Goal: Task Accomplishment & Management: Manage account settings

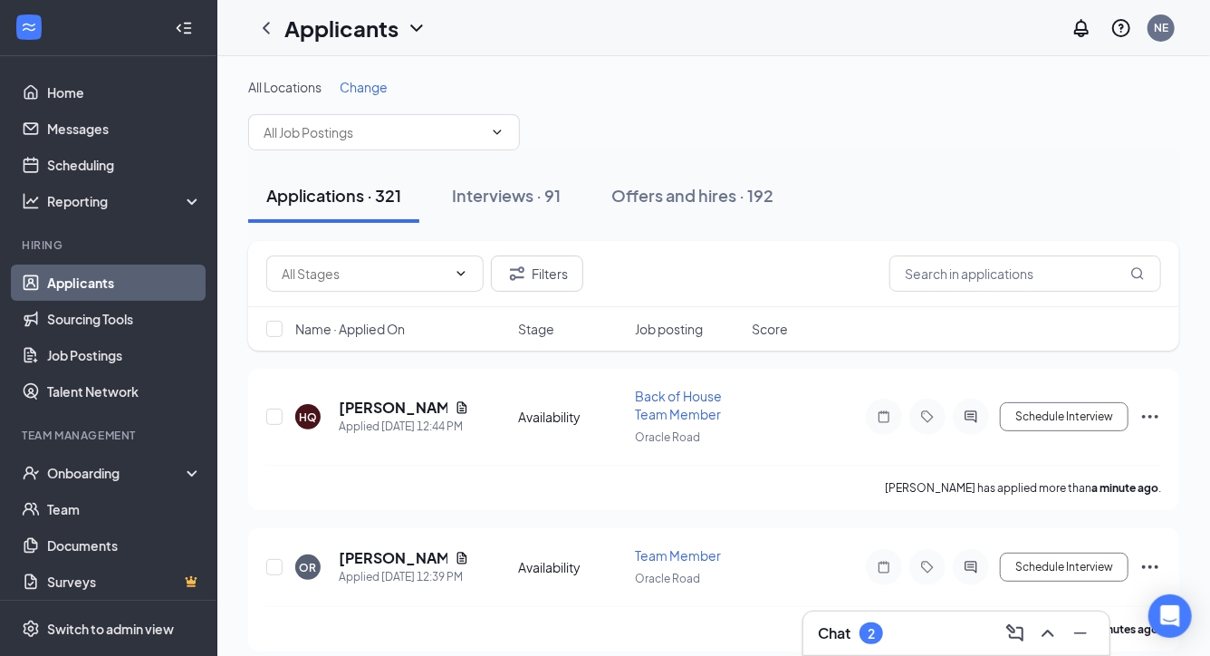
click at [842, 642] on h3 "Chat" at bounding box center [834, 633] width 33 height 20
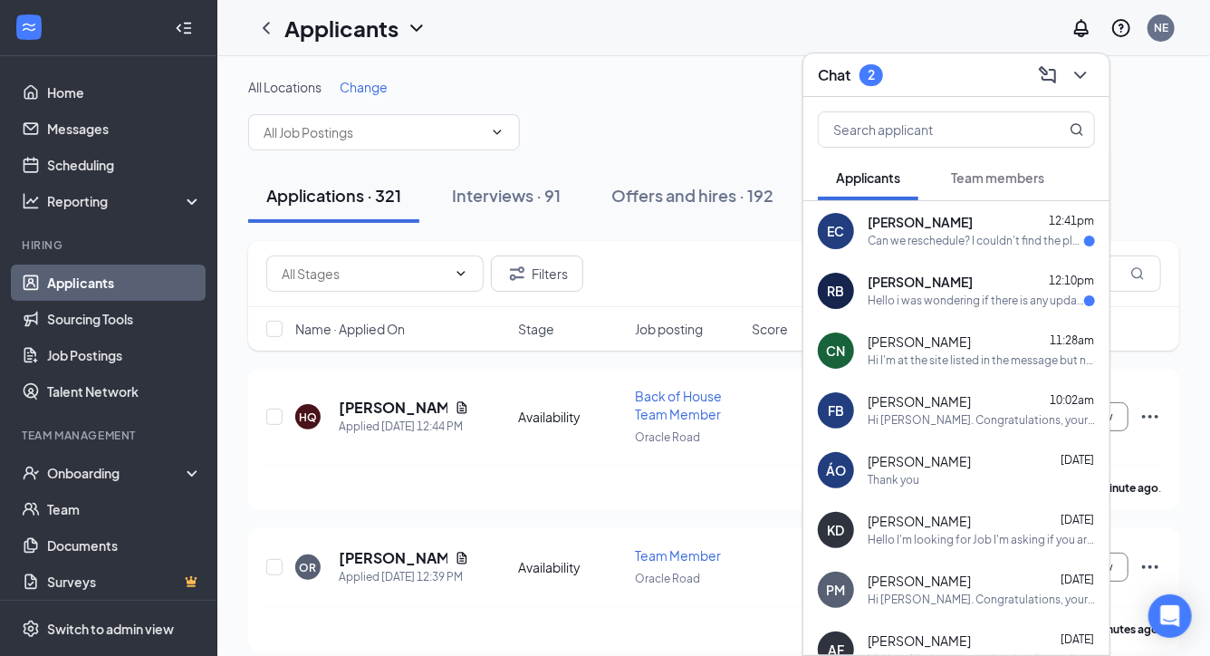
click at [880, 241] on div "Can we reschedule? I couldn't find the place" at bounding box center [976, 241] width 216 height 15
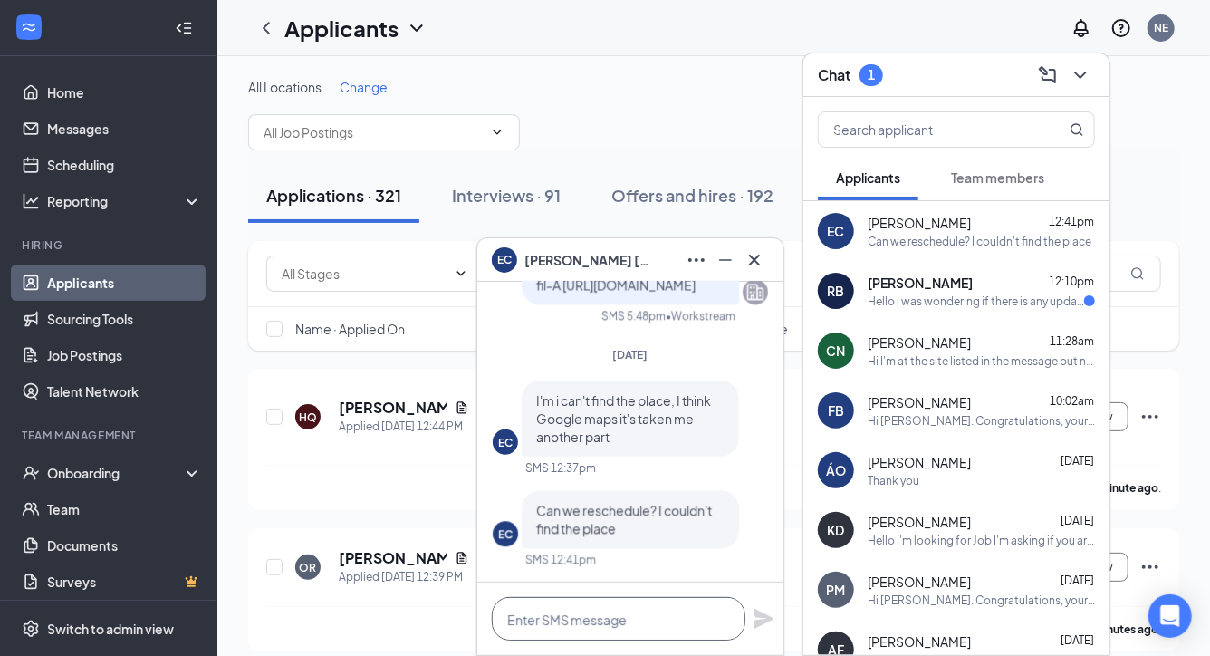
click at [575, 616] on textarea at bounding box center [619, 618] width 254 height 43
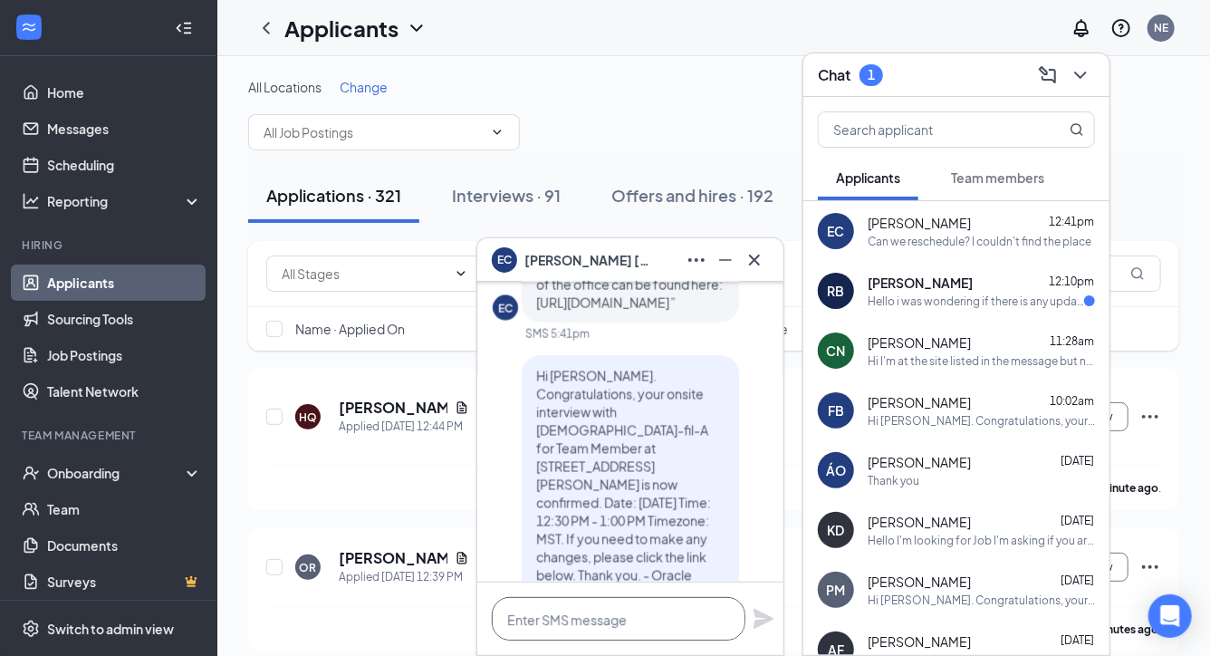
scroll to position [-292, 0]
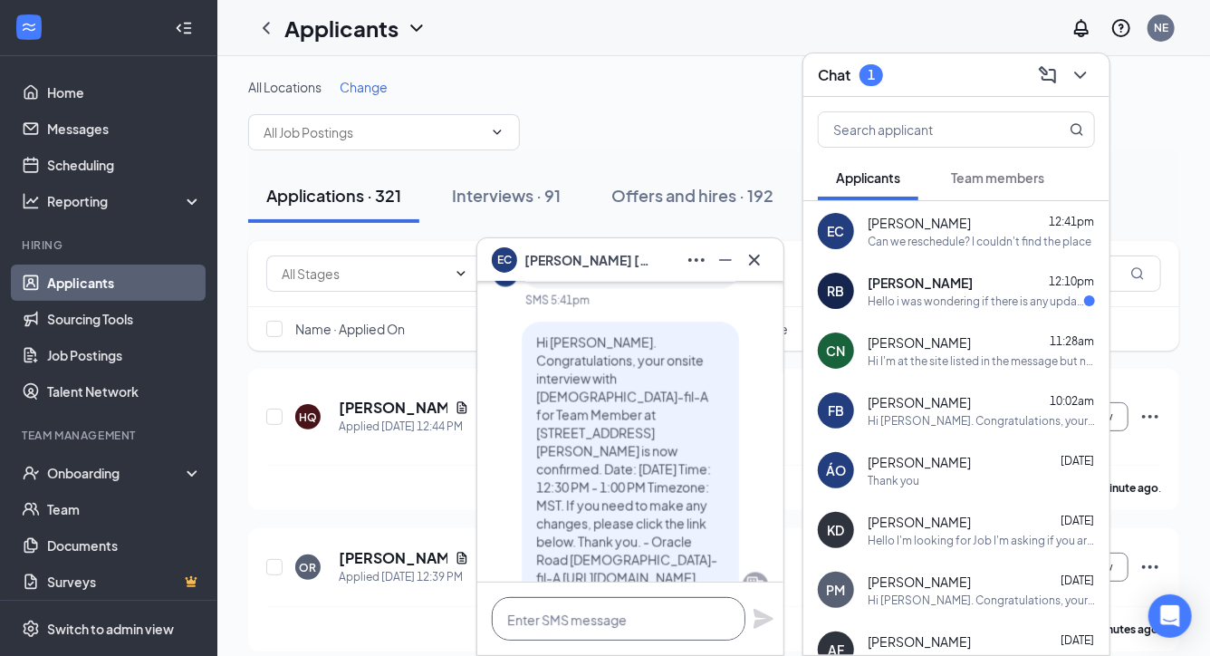
click at [604, 620] on textarea at bounding box center [619, 618] width 254 height 43
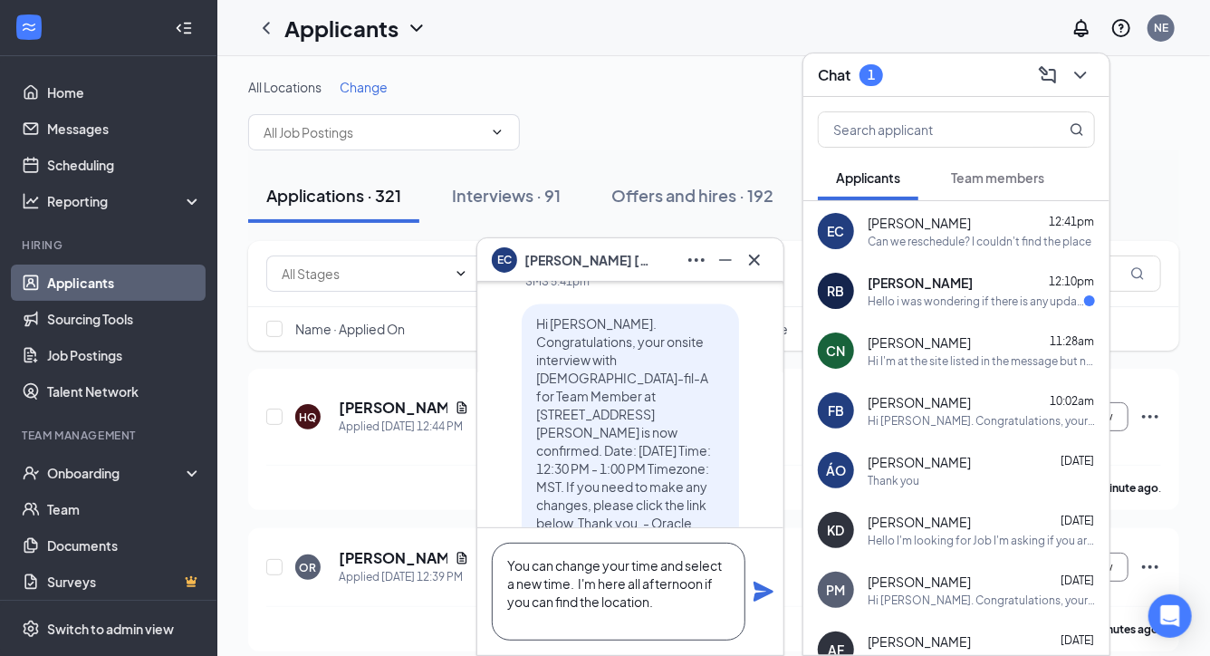
scroll to position [-346, 0]
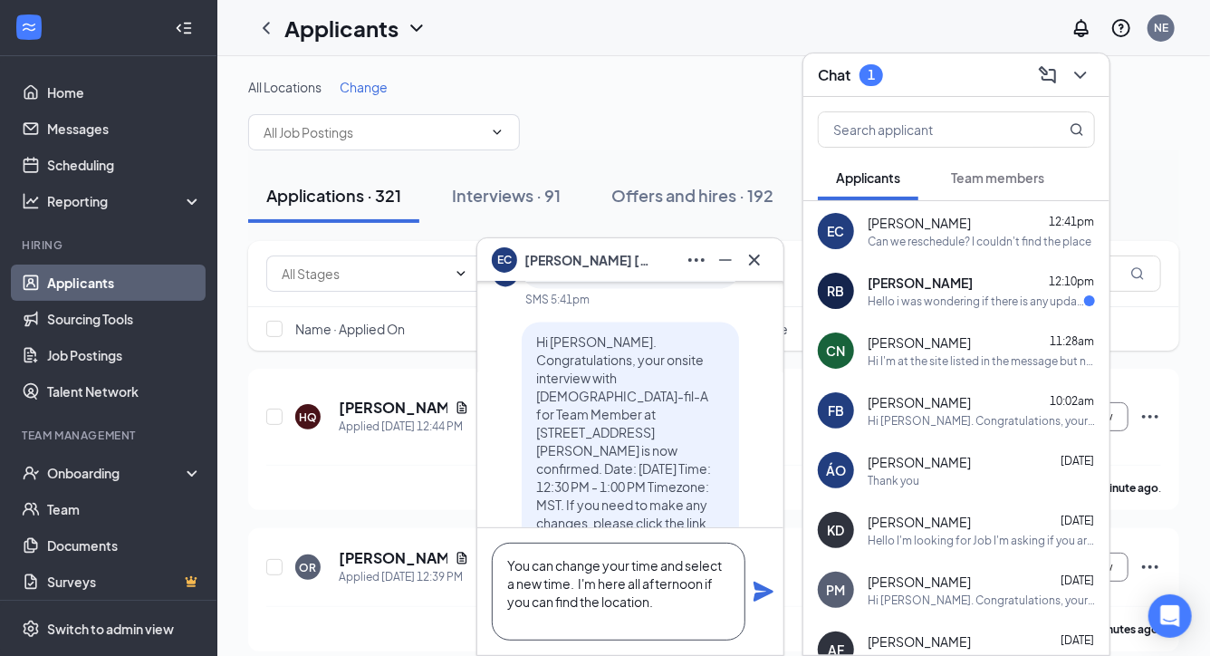
type textarea "You can change your time and select a new time. I'm here all afternoon if you c…"
click at [758, 601] on icon "Plane" at bounding box center [764, 592] width 22 height 22
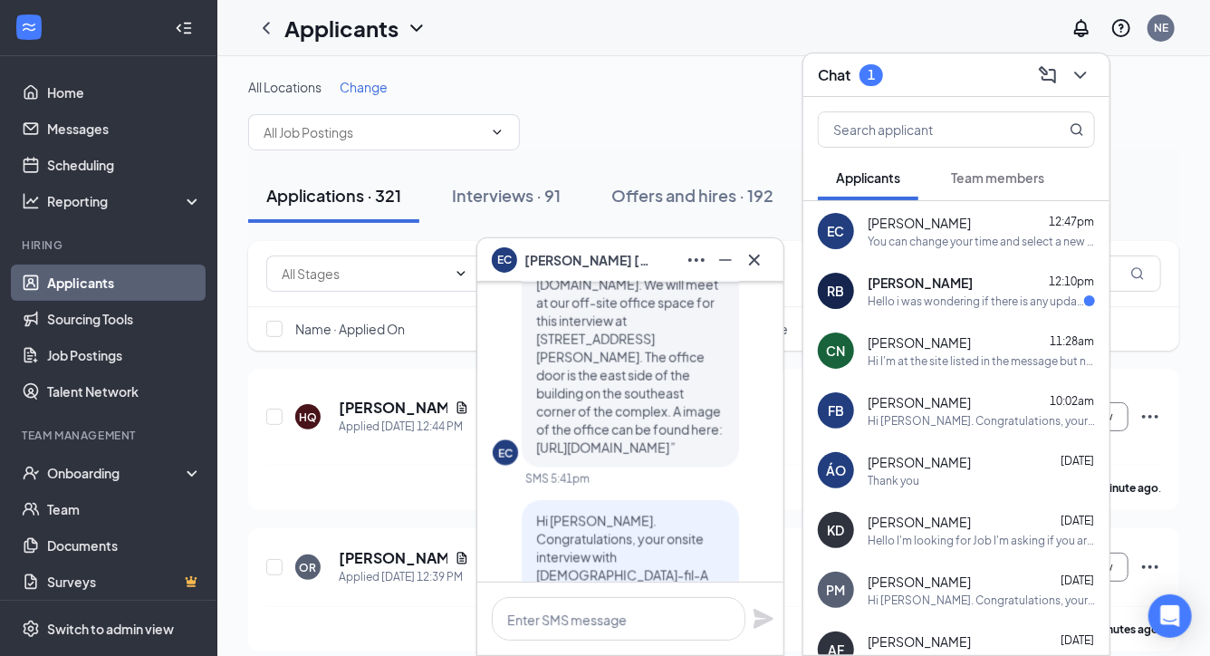
scroll to position [-707, 0]
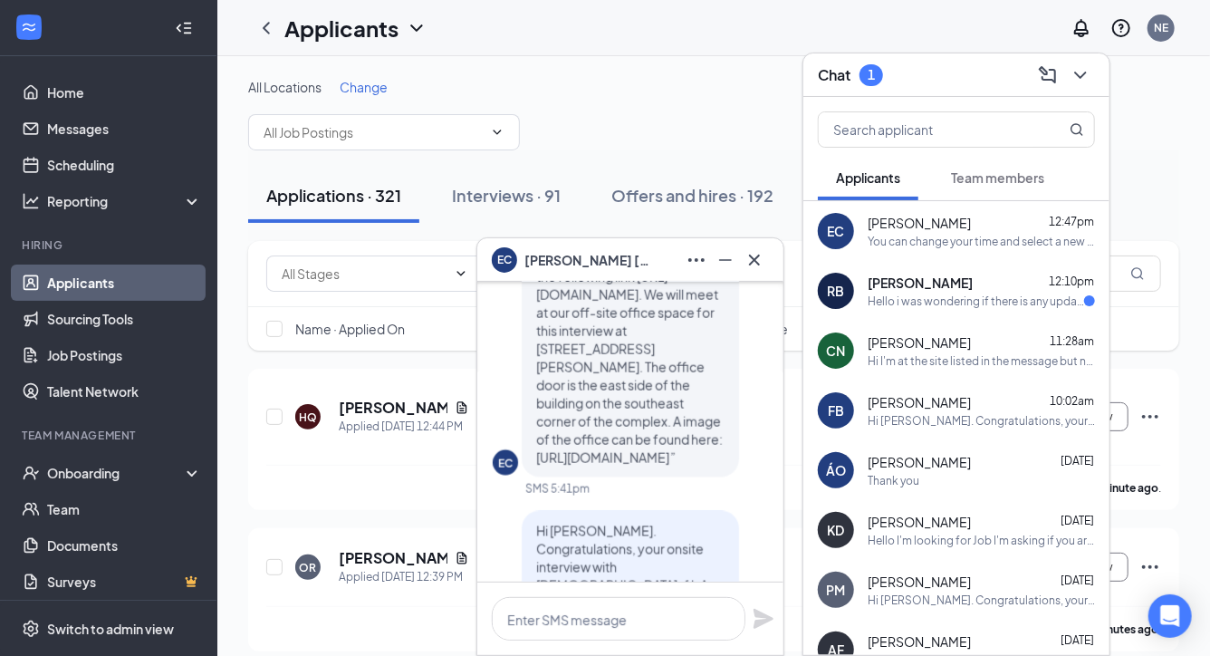
click at [889, 290] on span "[PERSON_NAME]" at bounding box center [920, 283] width 105 height 18
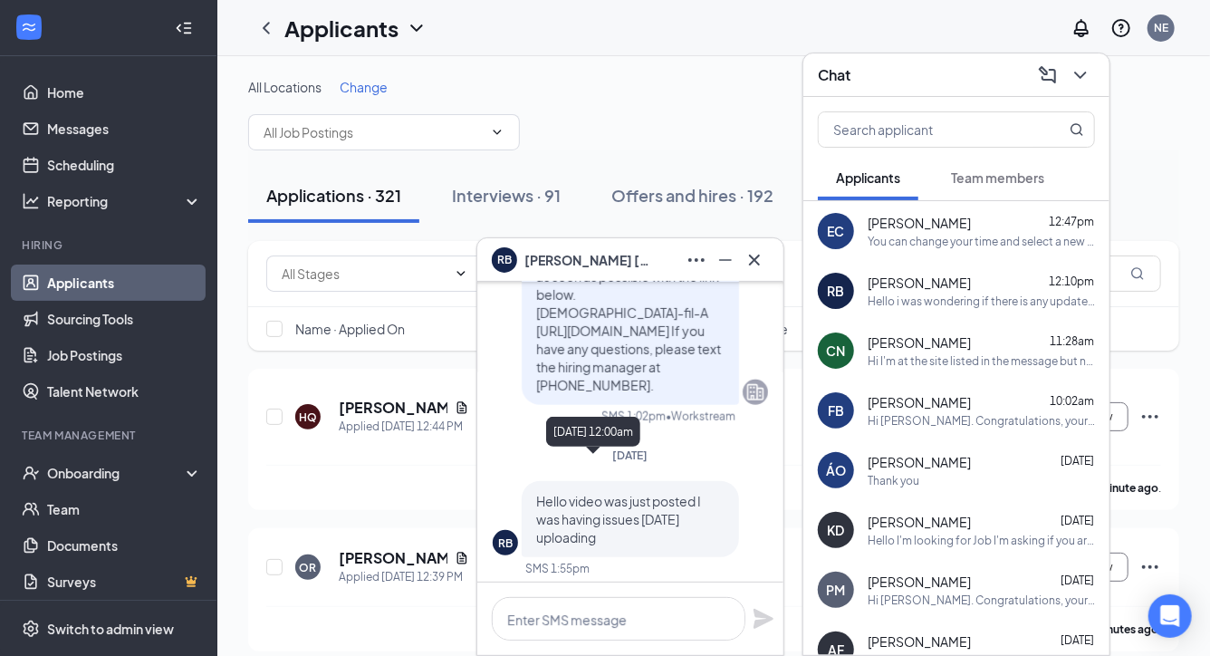
scroll to position [-152, 0]
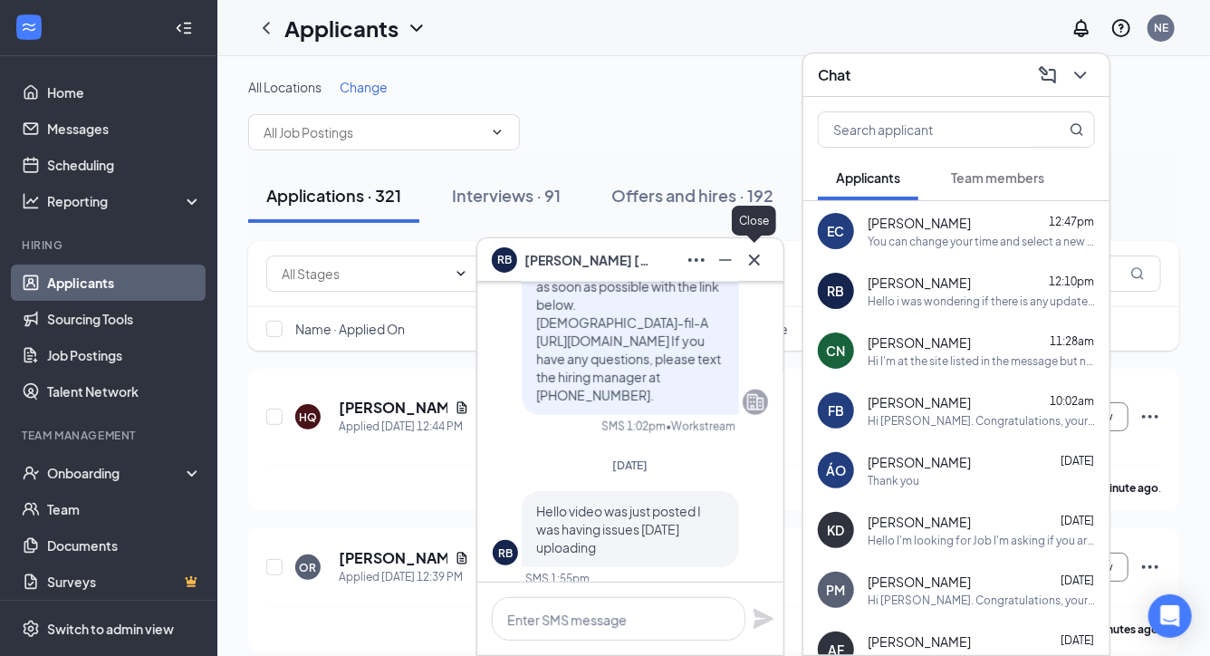
click at [764, 263] on icon "Cross" at bounding box center [755, 260] width 22 height 22
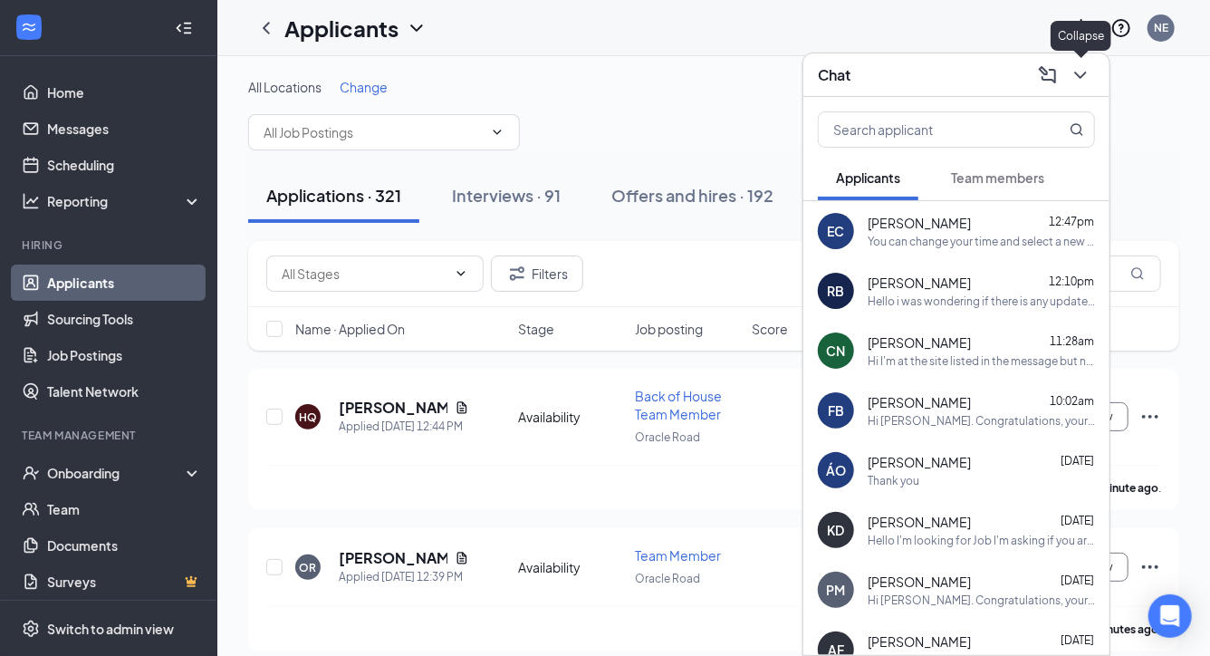
click at [1090, 72] on icon "ChevronDown" at bounding box center [1081, 75] width 22 height 22
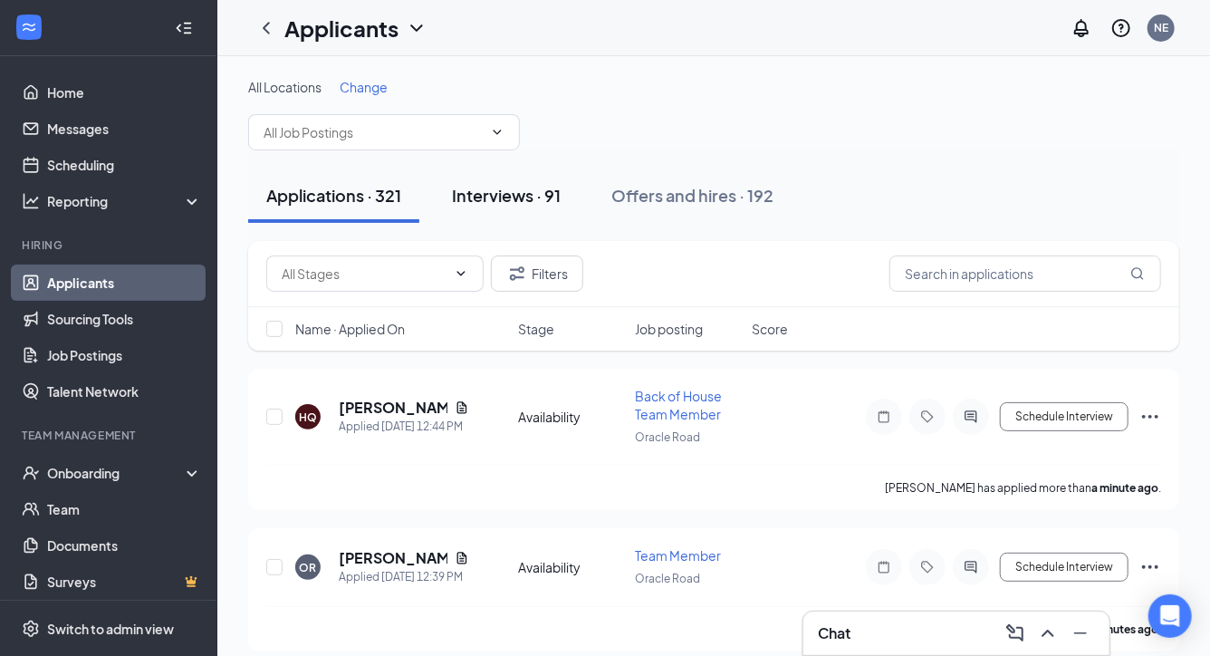
click at [501, 191] on div "Interviews · 91" at bounding box center [506, 195] width 109 height 23
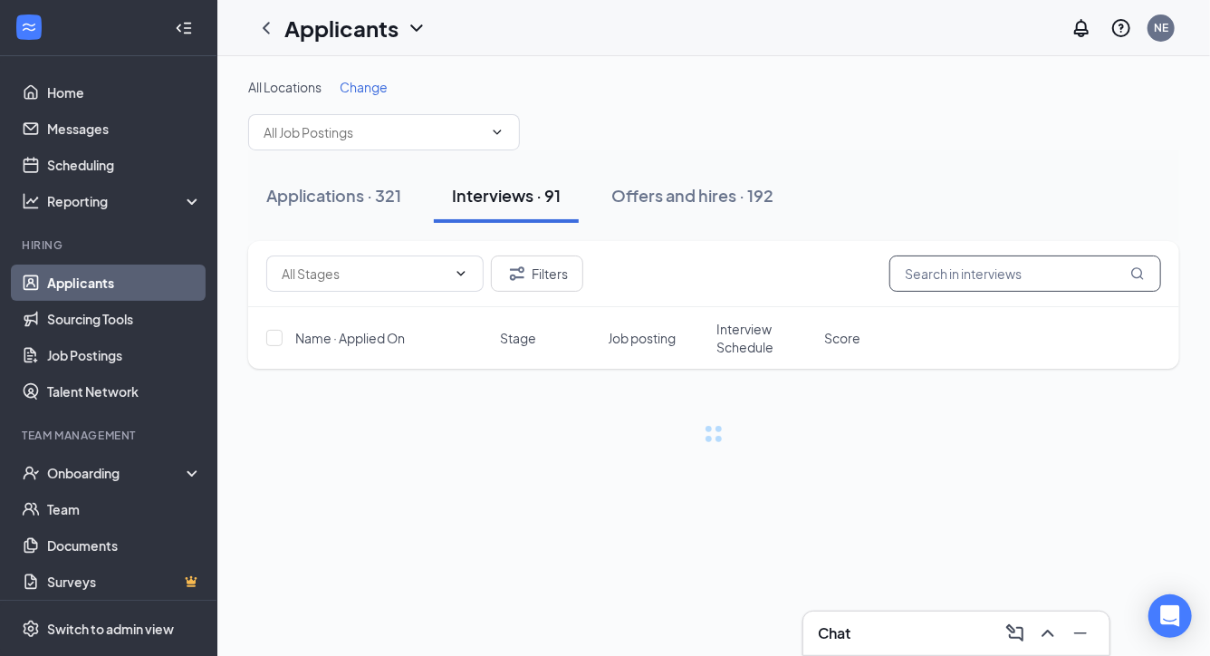
click at [926, 287] on input "text" at bounding box center [1025, 273] width 272 height 36
type input "[PERSON_NAME]"
click at [351, 196] on div "Applications · 321" at bounding box center [333, 195] width 135 height 23
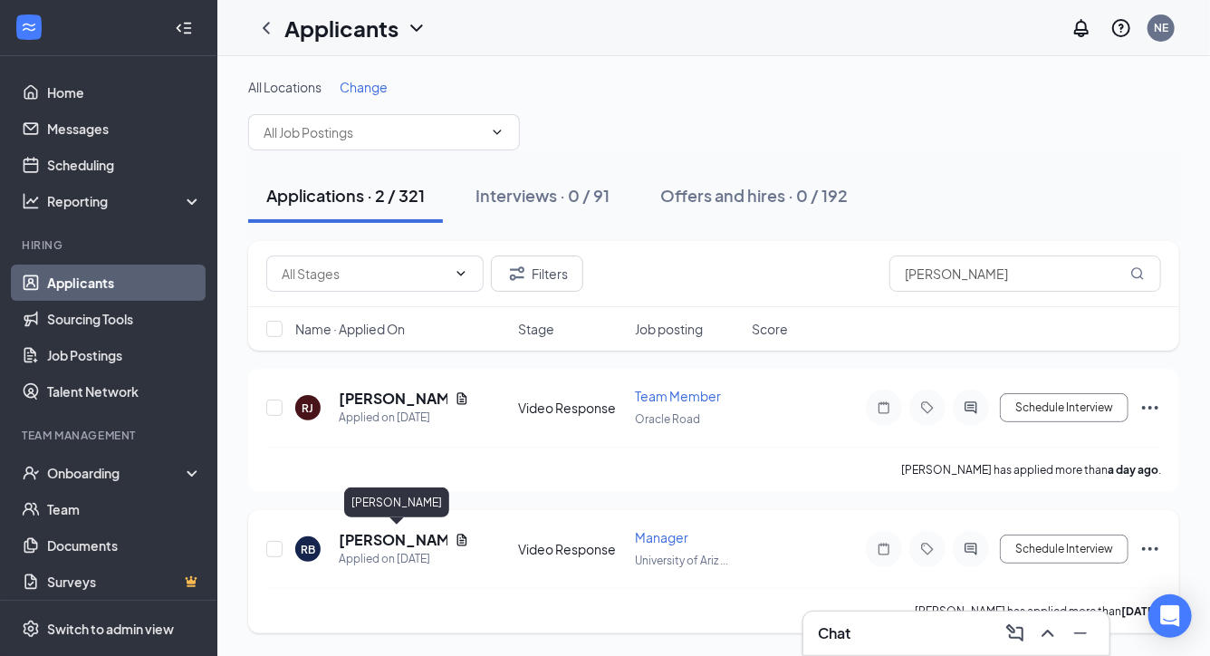
click at [380, 540] on h5 "[PERSON_NAME]" at bounding box center [393, 540] width 109 height 20
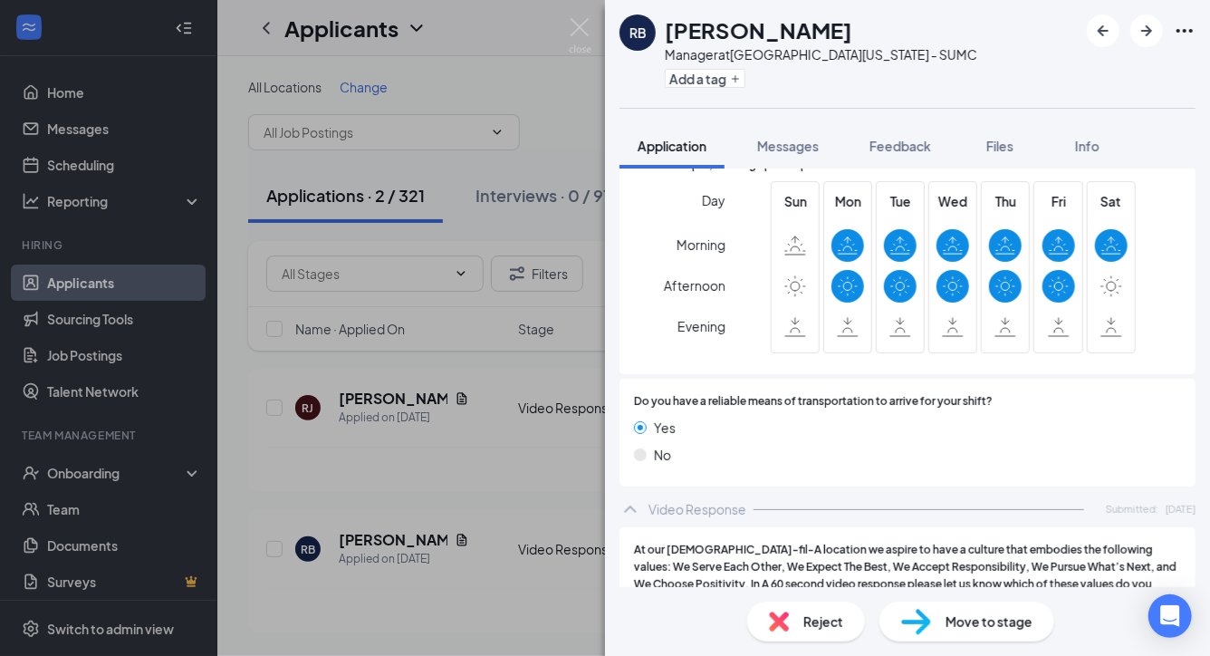
scroll to position [1501, 0]
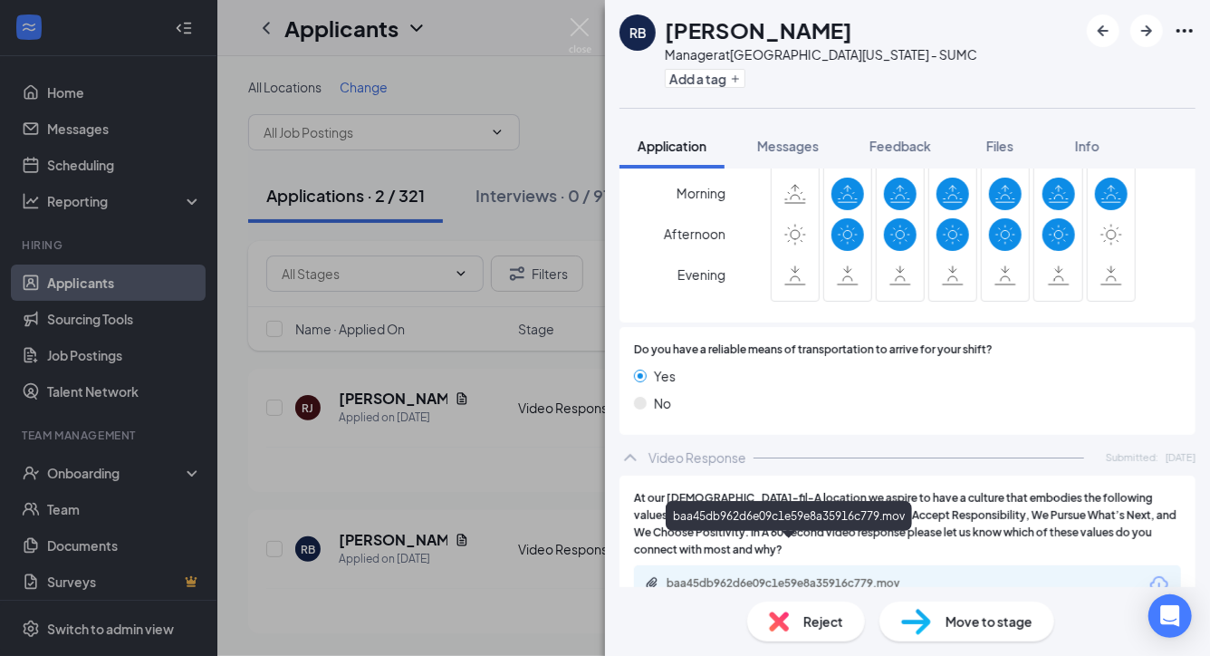
click at [787, 576] on div "baa45db962d6e09c1e59e8a35916c779.mov" at bounding box center [794, 583] width 254 height 14
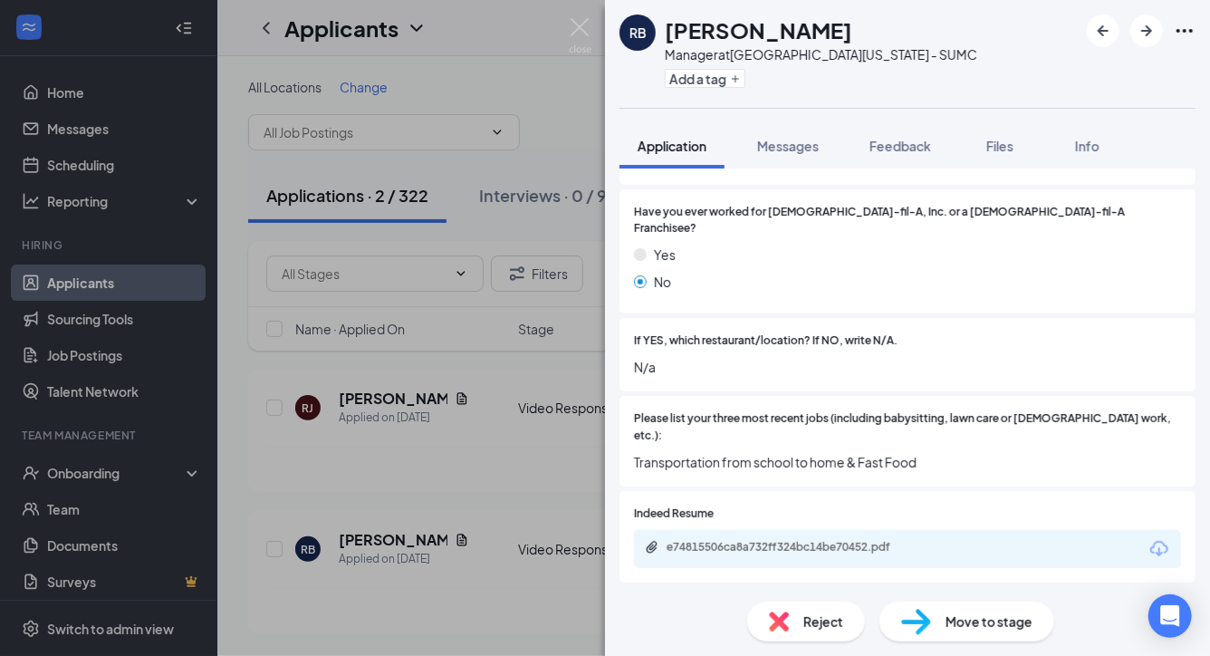
scroll to position [545, 0]
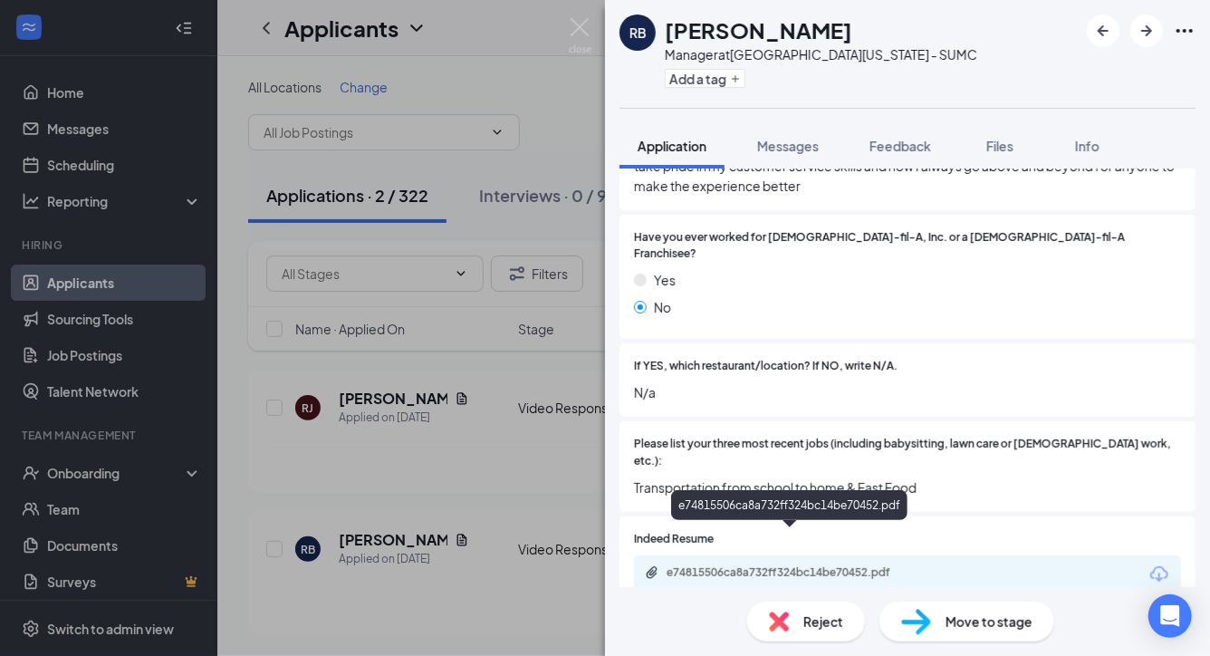
click at [727, 565] on div "e74815506ca8a732ff324bc14be70452.pdf" at bounding box center [794, 572] width 254 height 14
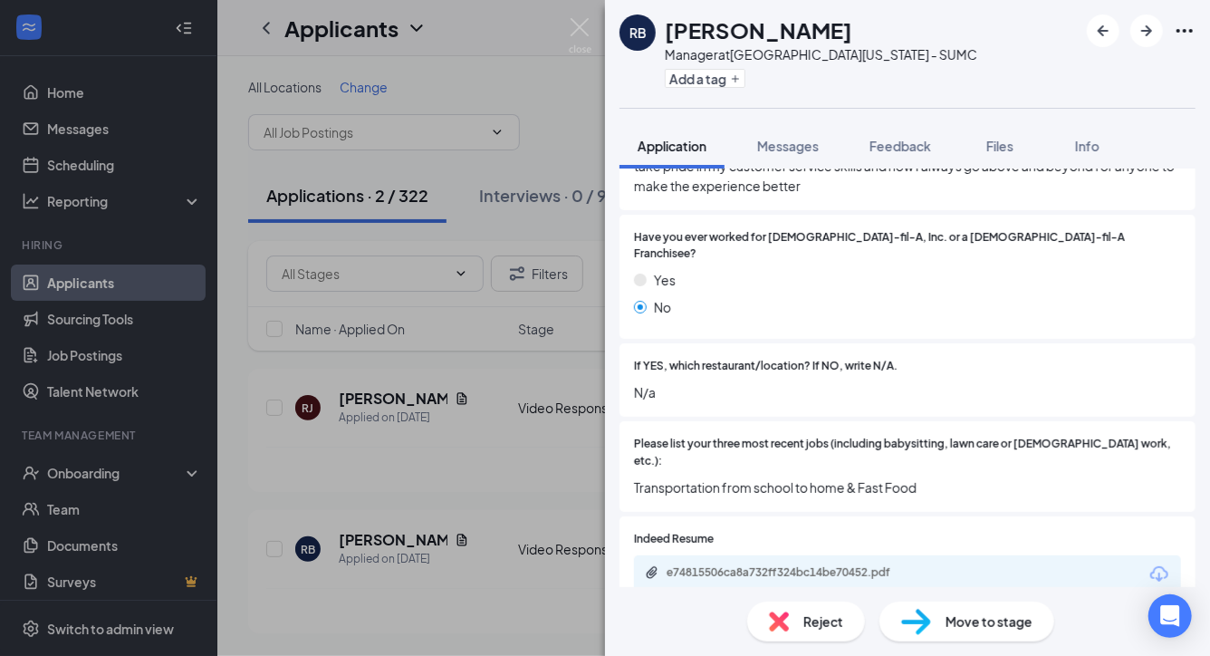
click at [916, 626] on img at bounding box center [916, 622] width 30 height 26
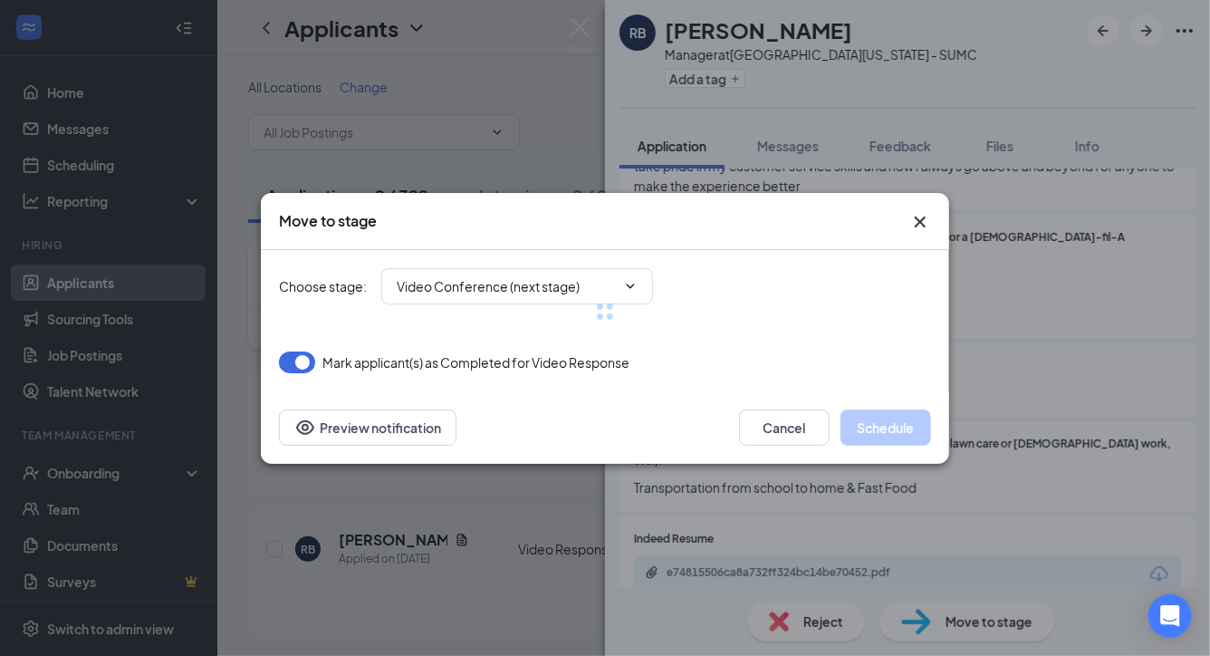
click at [602, 283] on div at bounding box center [605, 311] width 652 height 123
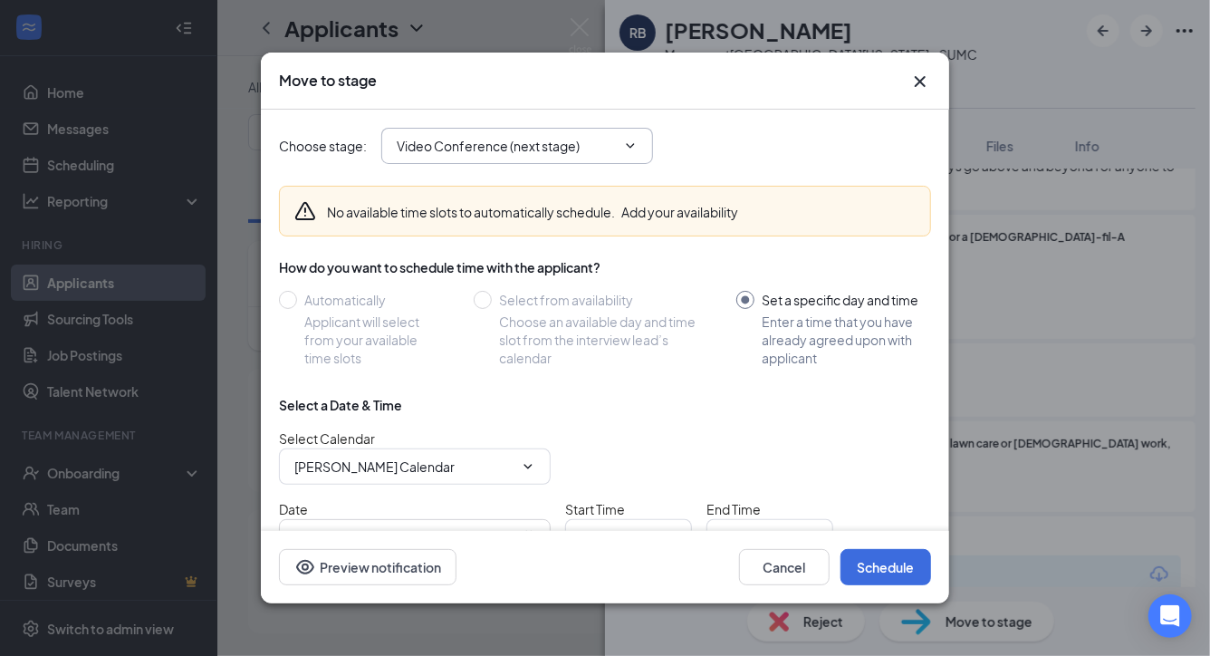
click at [554, 137] on input "Video Conference (next stage)" at bounding box center [506, 146] width 219 height 20
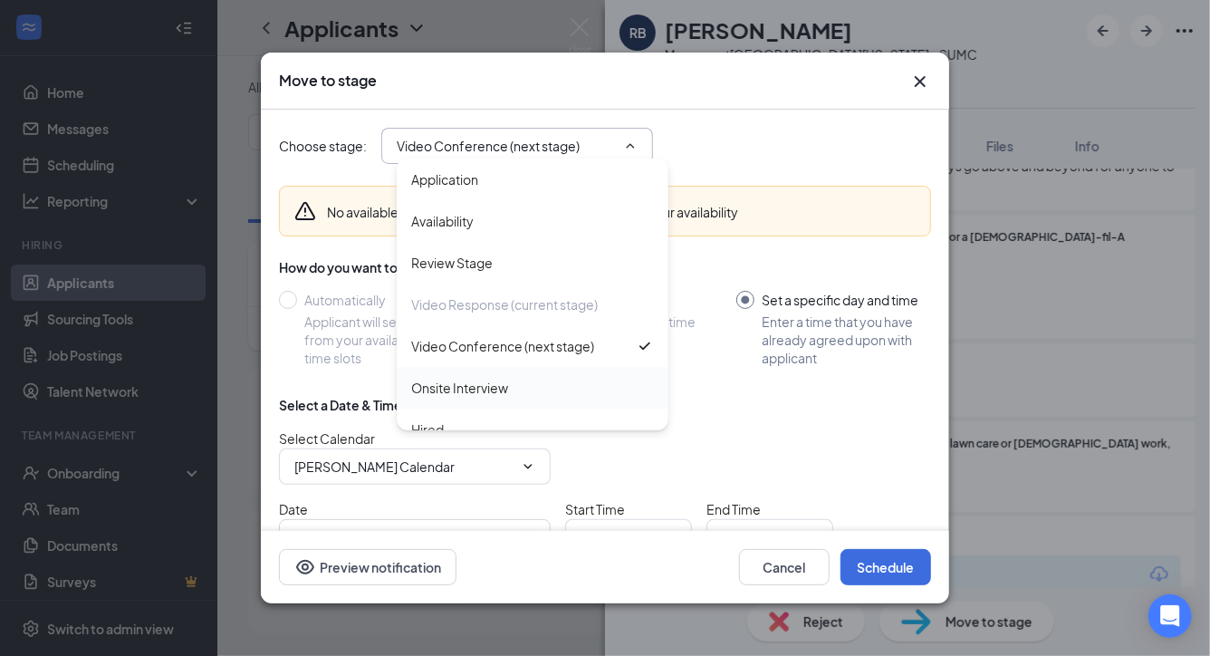
click at [444, 378] on div "Onsite Interview" at bounding box center [459, 388] width 97 height 20
type input "Onsite Interview"
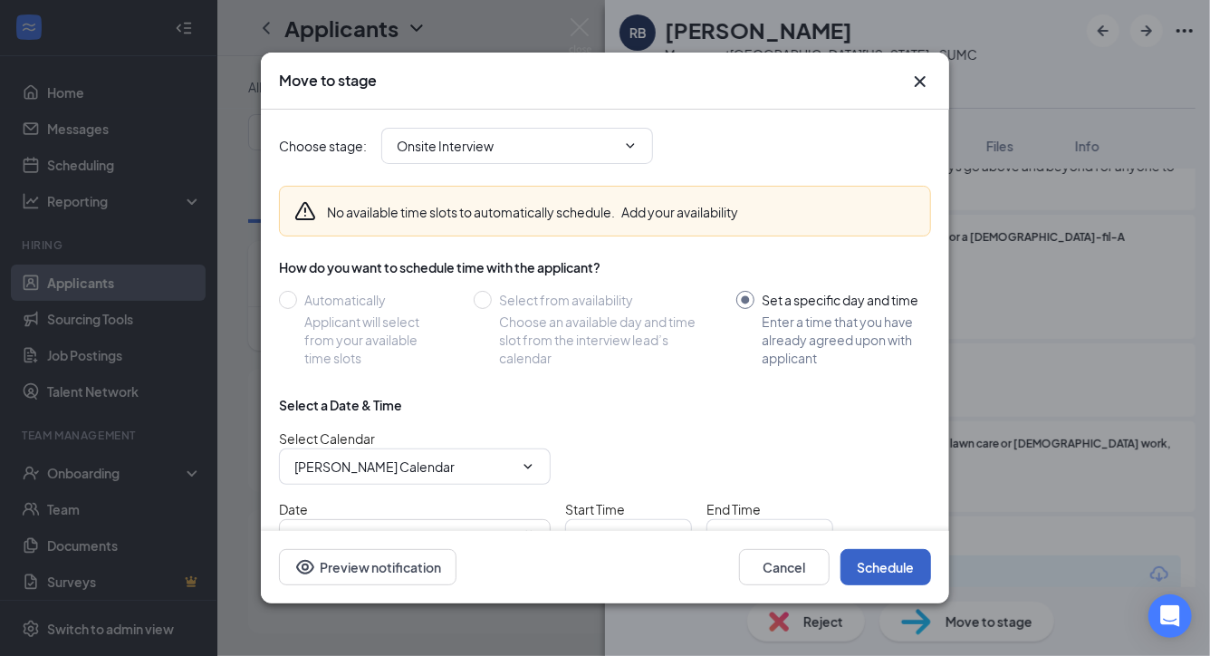
click at [887, 566] on button "Schedule" at bounding box center [886, 567] width 91 height 36
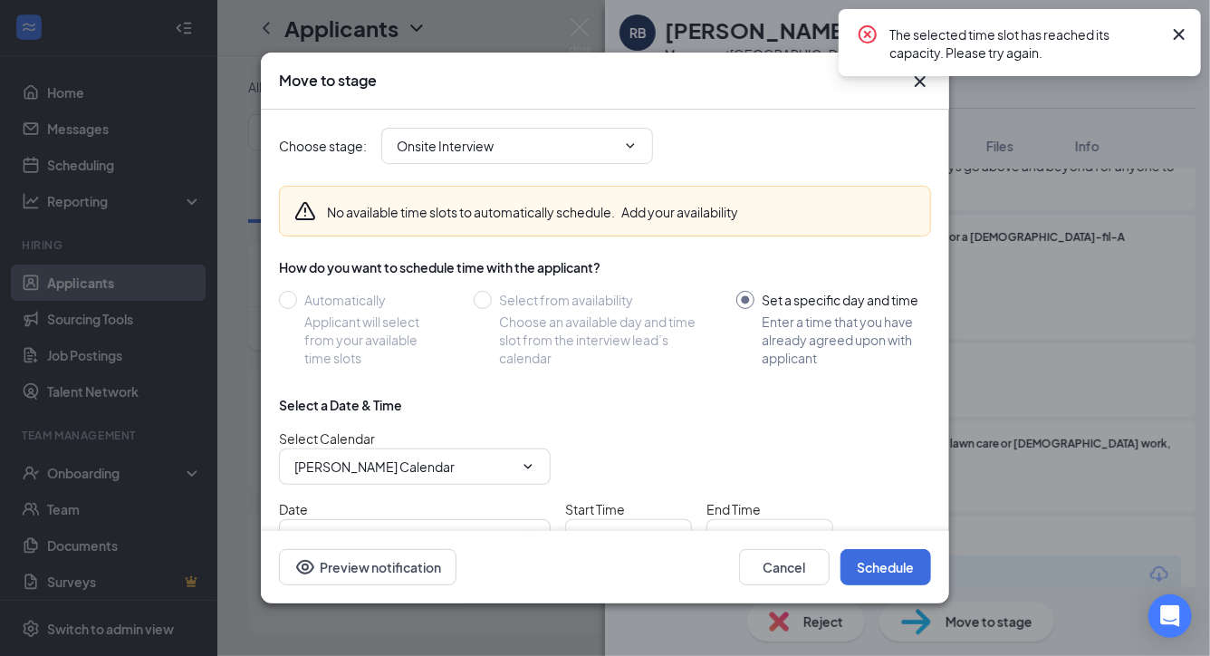
click at [919, 83] on icon "Cross" at bounding box center [920, 82] width 22 height 22
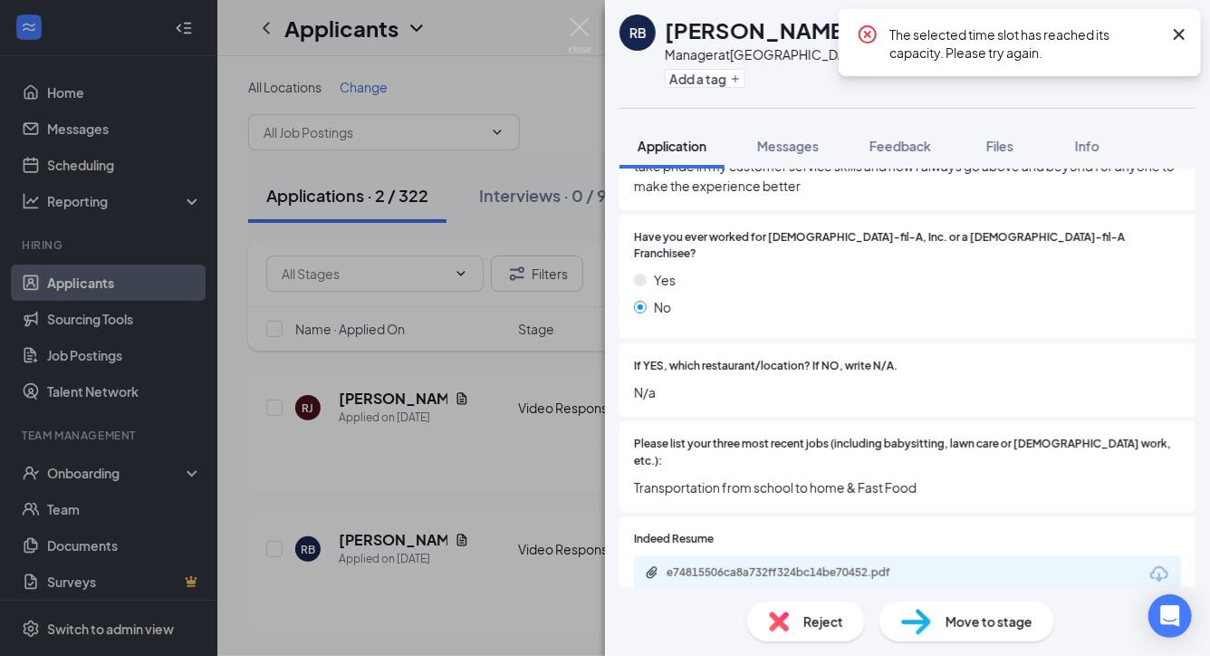
click at [1184, 37] on icon "Cross" at bounding box center [1179, 35] width 22 height 22
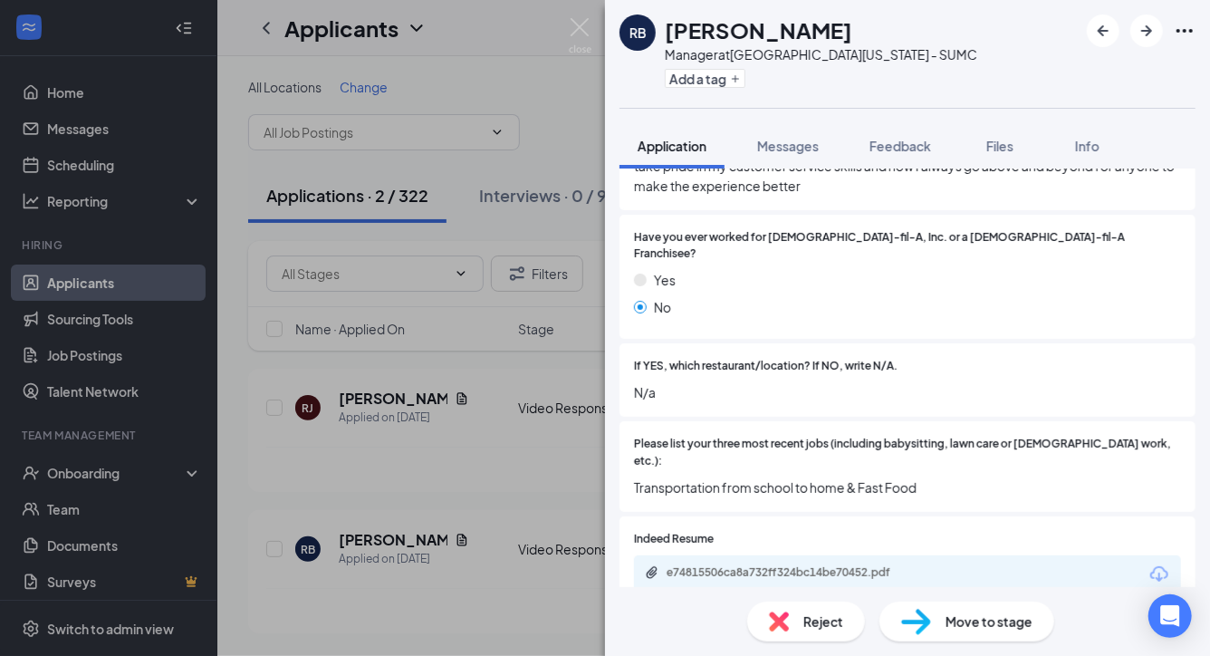
click at [940, 612] on div "Move to stage" at bounding box center [967, 621] width 175 height 40
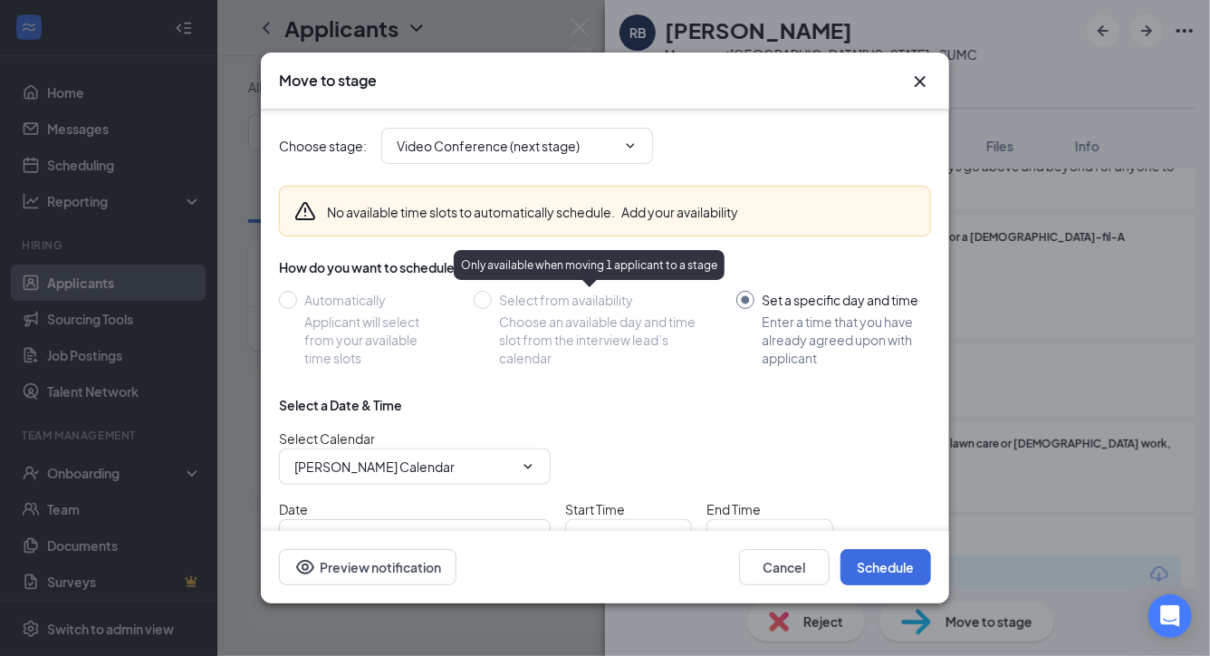
scroll to position [106, 0]
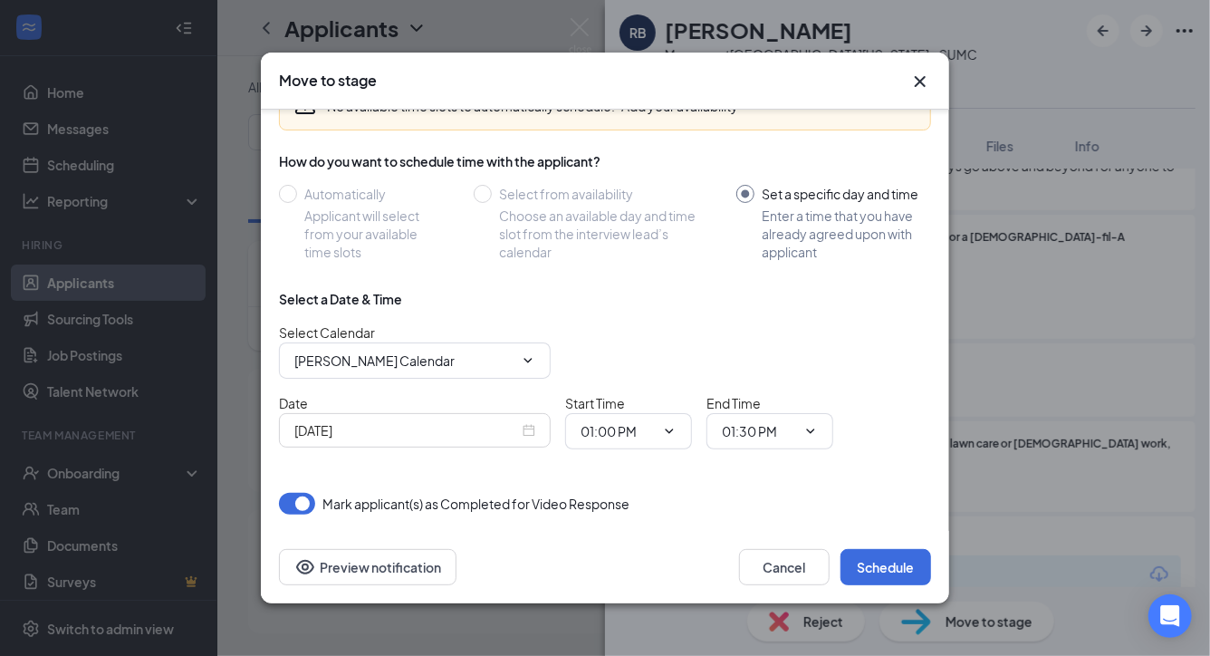
click at [913, 88] on icon "Cross" at bounding box center [920, 82] width 22 height 22
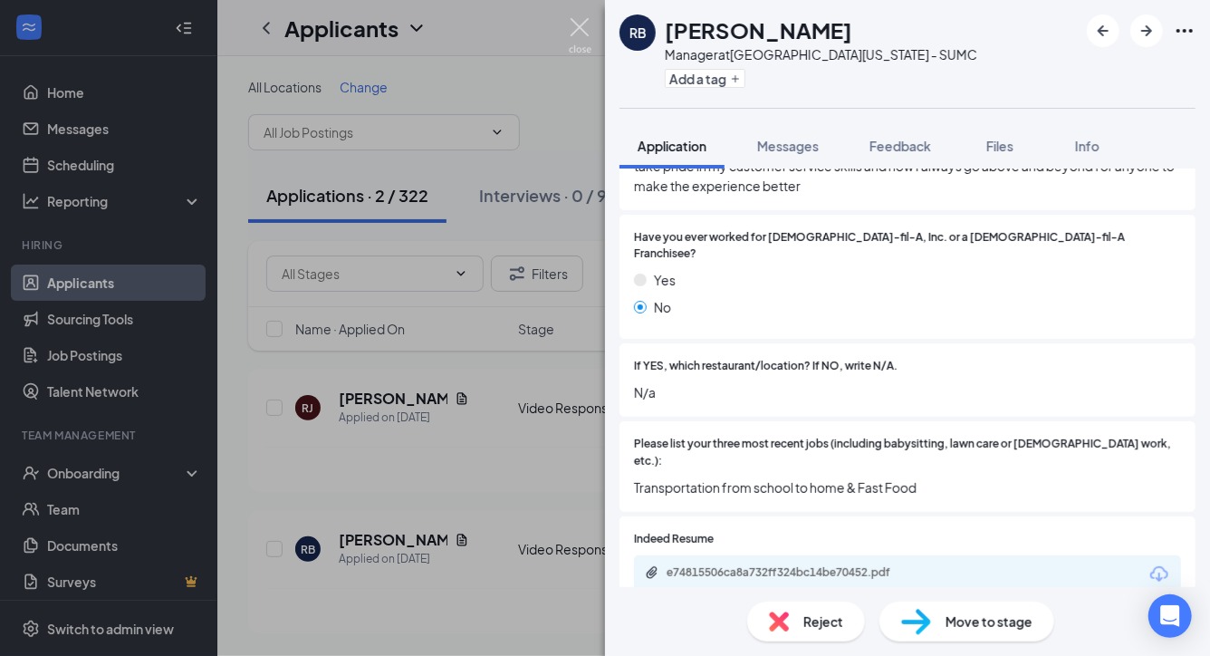
click at [586, 29] on img at bounding box center [580, 35] width 23 height 35
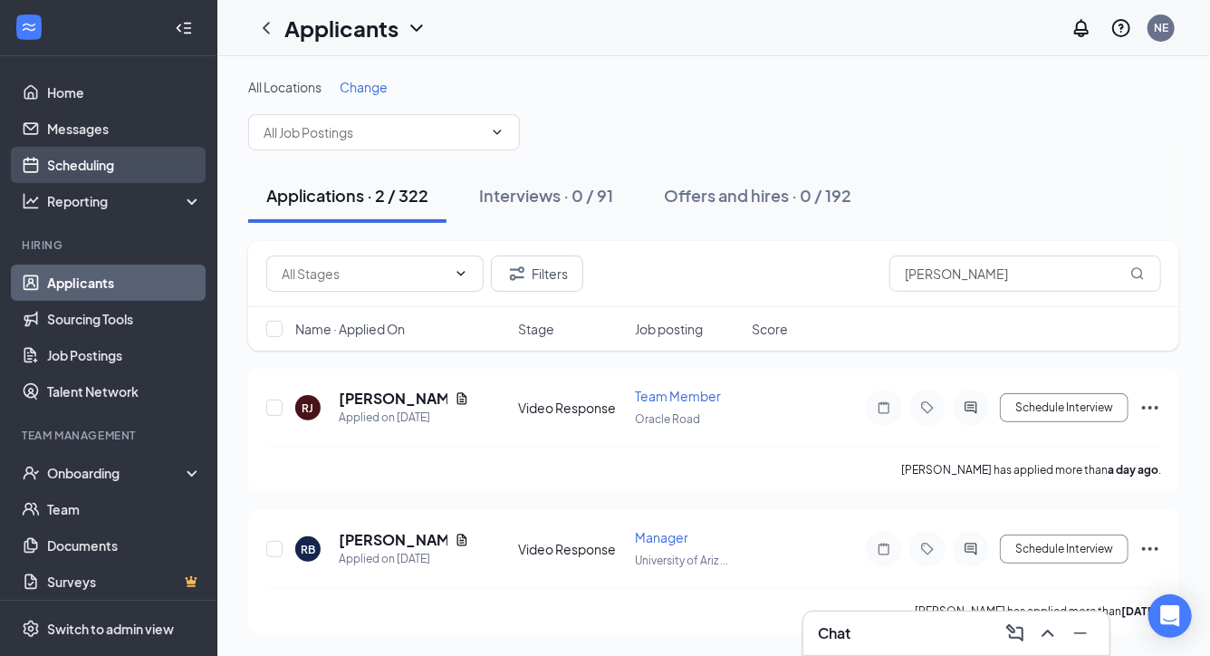
click at [80, 160] on link "Scheduling" at bounding box center [124, 165] width 155 height 36
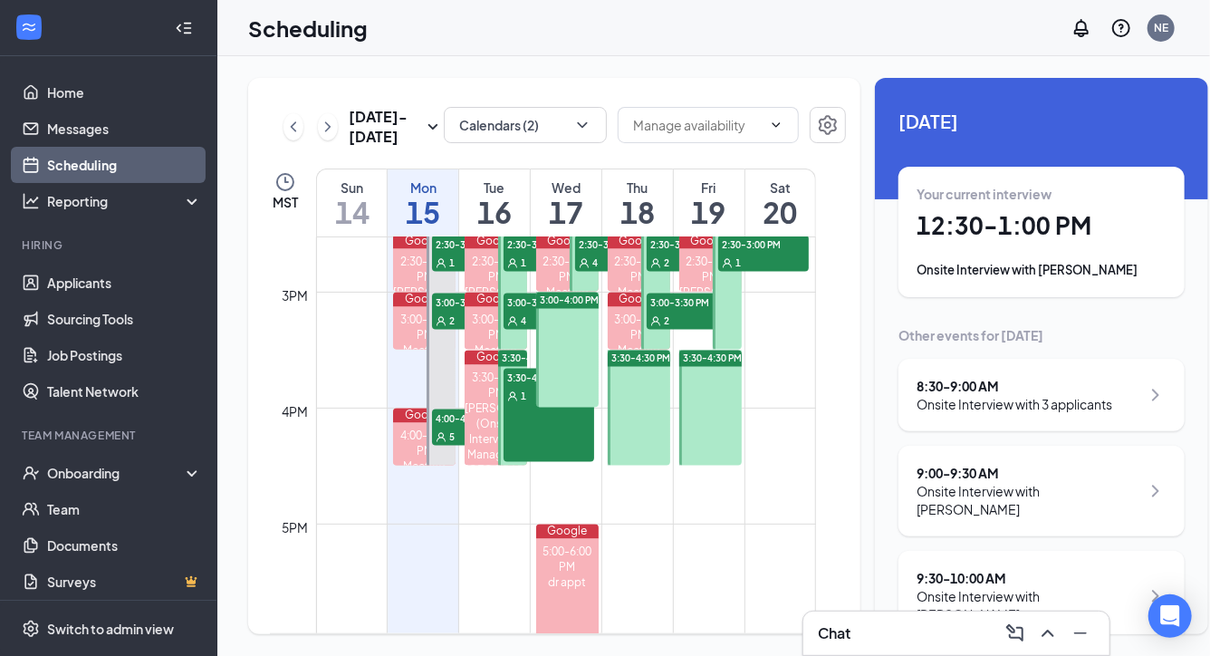
scroll to position [1678, 0]
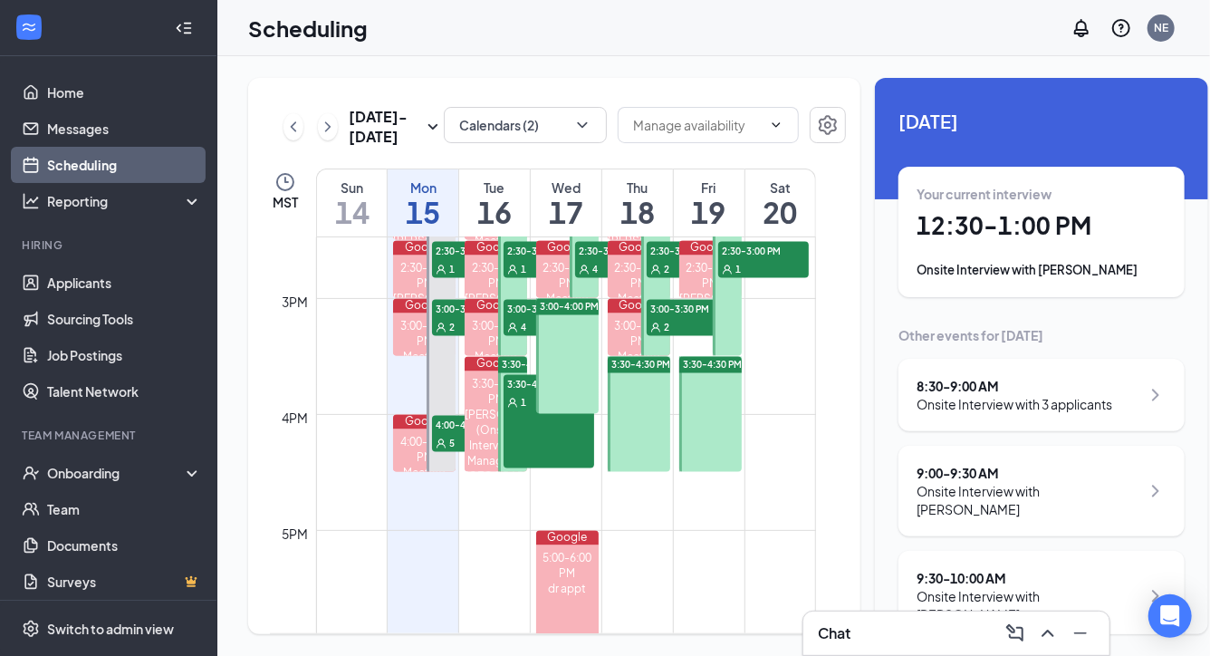
click at [652, 446] on div at bounding box center [639, 414] width 62 height 115
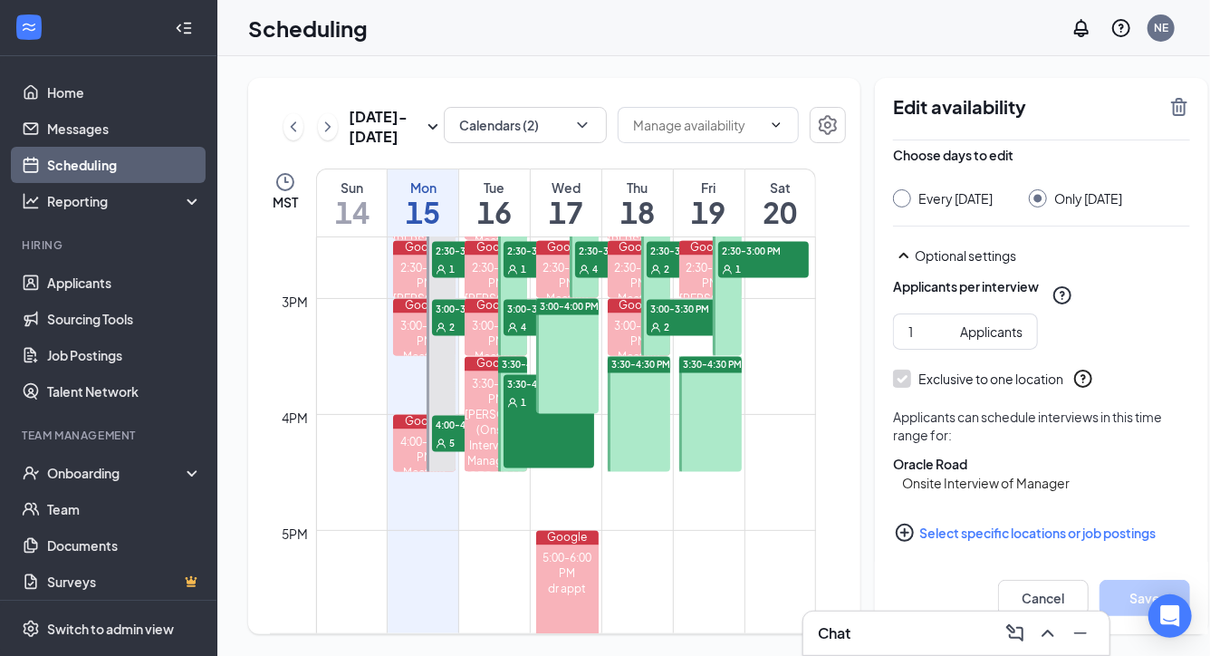
scroll to position [127, 0]
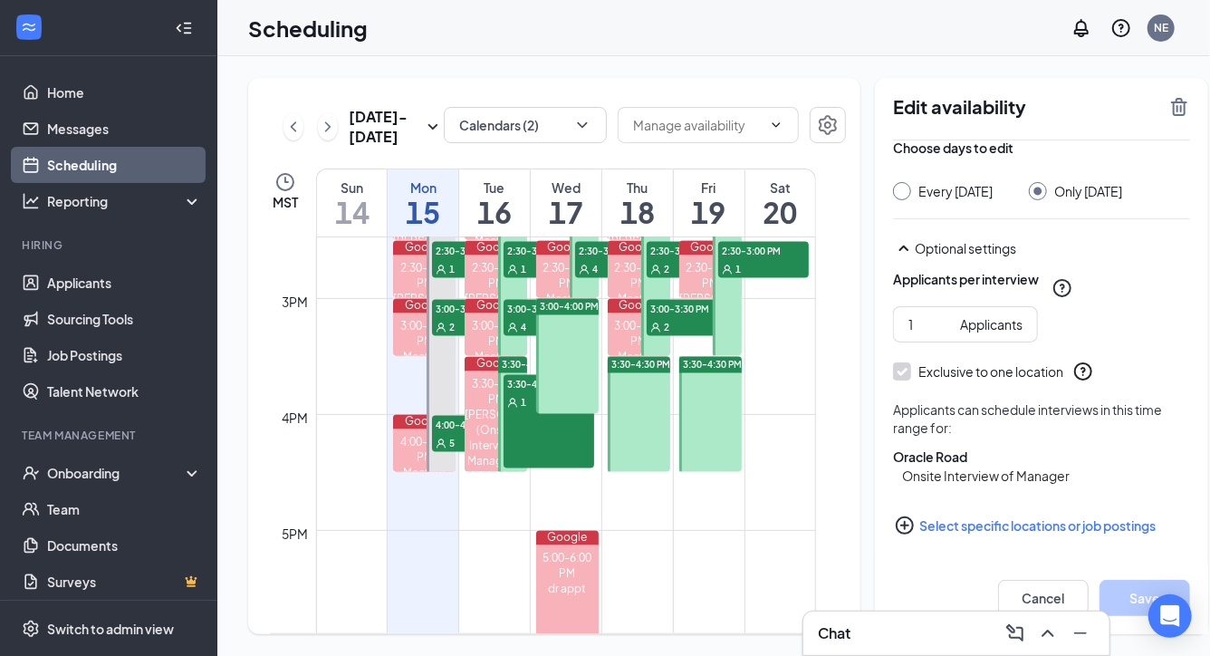
click at [912, 528] on button "Select specific locations or job postings" at bounding box center [1041, 525] width 297 height 36
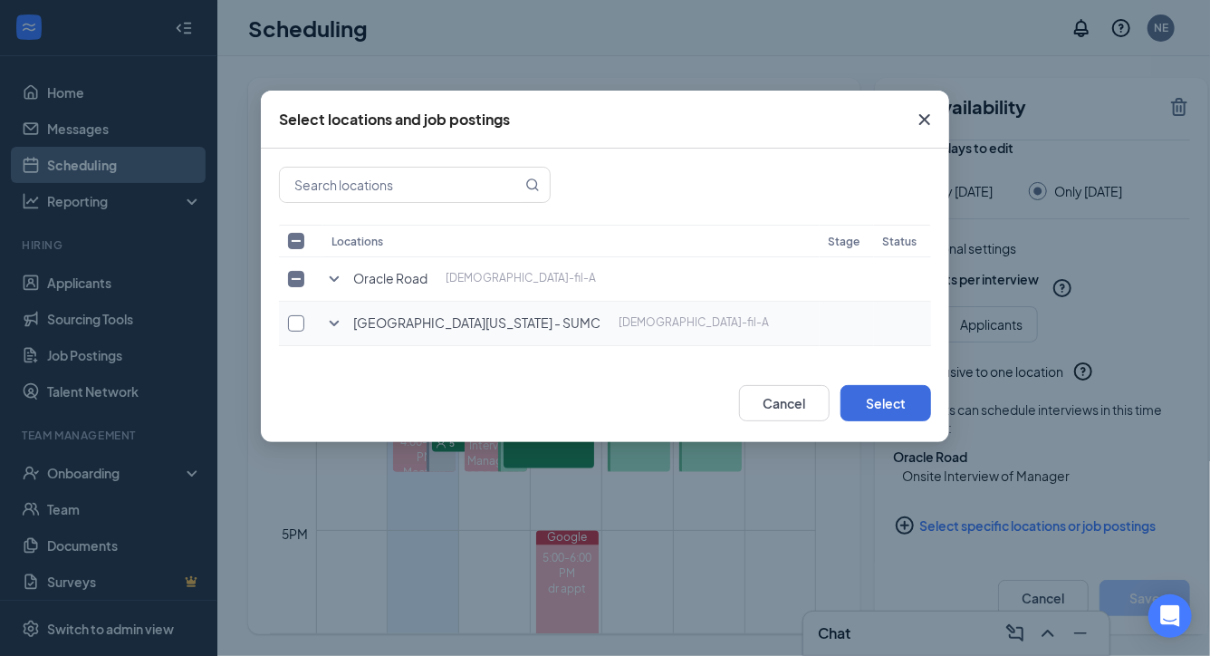
click at [303, 322] on input "checkbox" at bounding box center [296, 323] width 16 height 16
checkbox input "true"
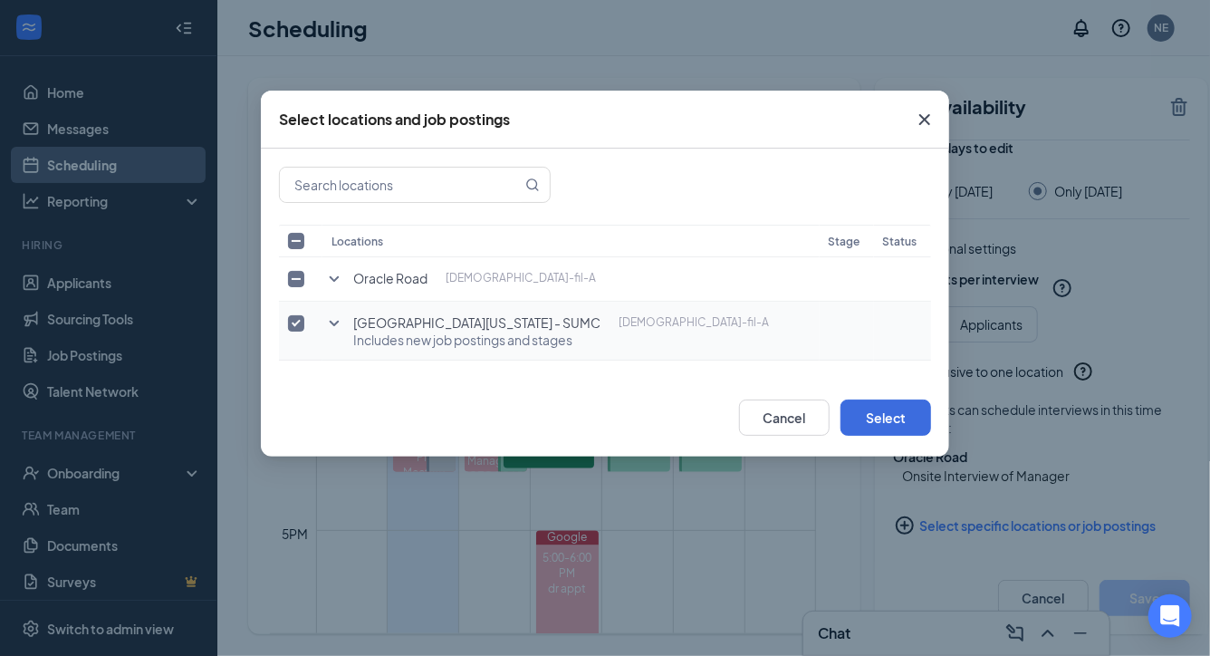
click at [329, 322] on icon "SmallChevronDown" at bounding box center [334, 323] width 22 height 22
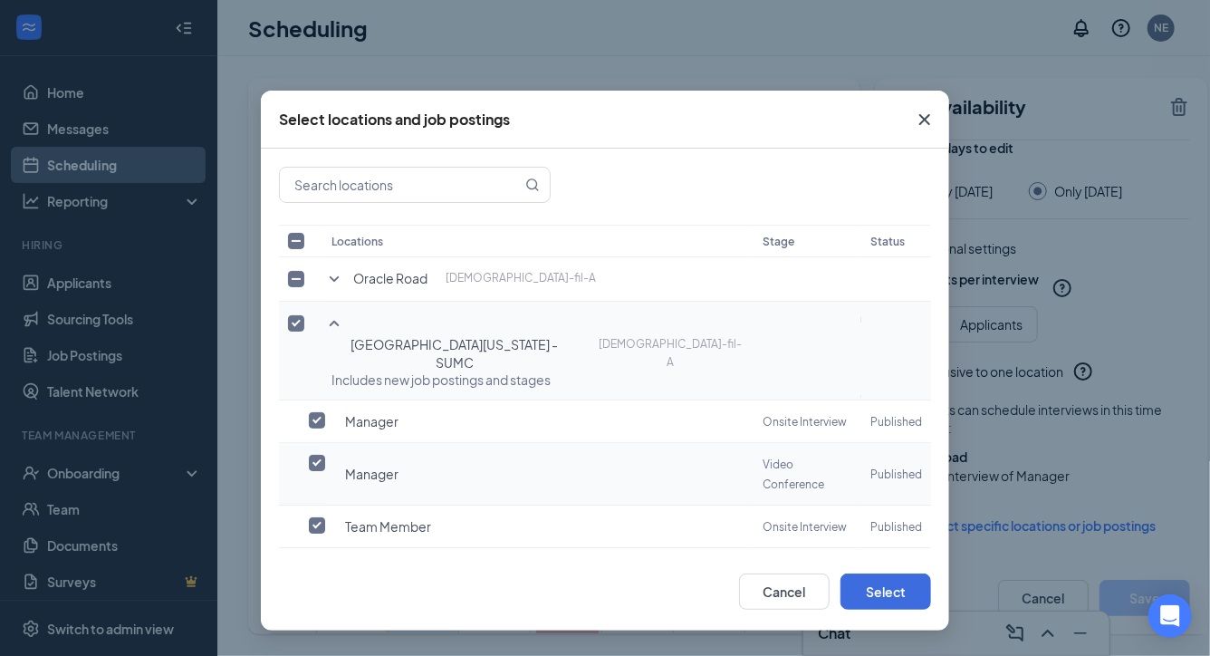
click at [317, 455] on input "checkbox" at bounding box center [317, 463] width 16 height 16
checkbox input "true"
checkbox input "false"
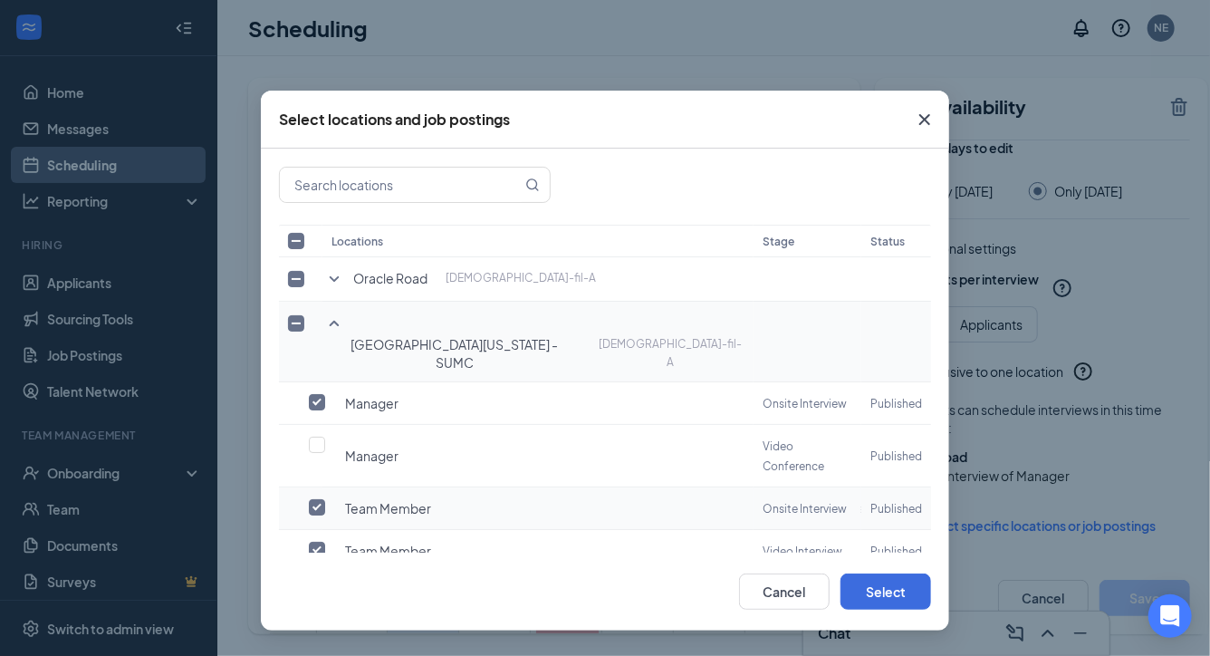
click at [314, 499] on input "checkbox" at bounding box center [317, 507] width 16 height 16
checkbox input "false"
click at [317, 542] on input "checkbox" at bounding box center [317, 550] width 16 height 16
checkbox input "false"
click at [317, 584] on input "checkbox" at bounding box center [317, 592] width 16 height 16
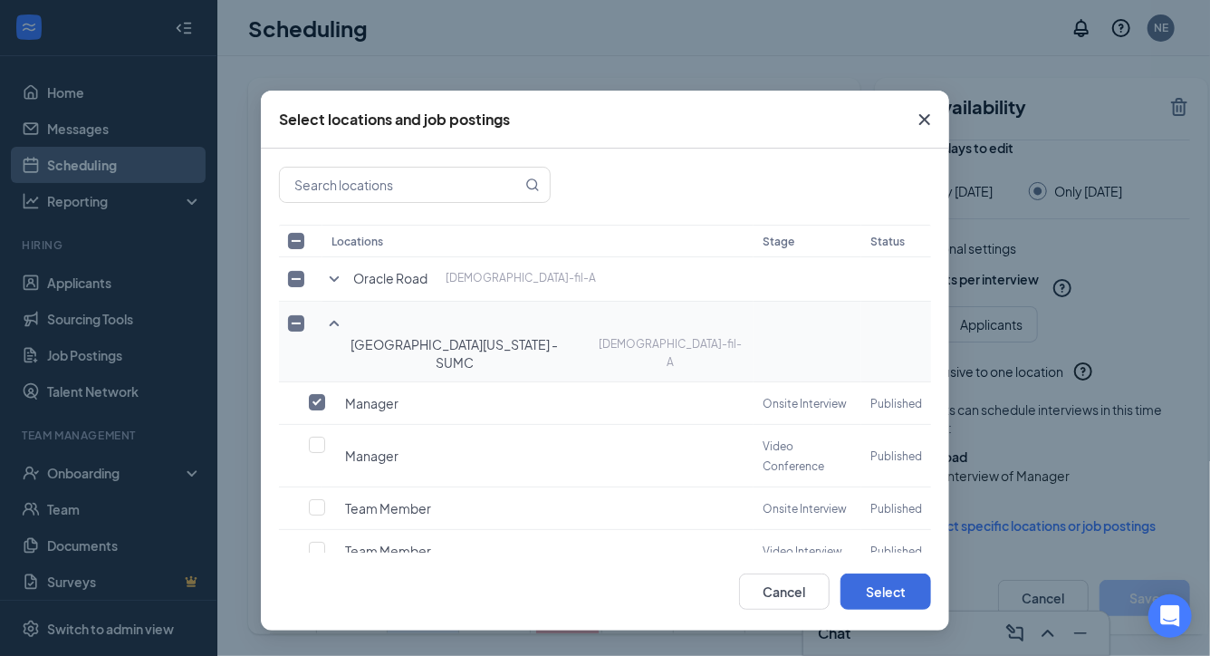
checkbox input "false"
click at [873, 586] on button "Select" at bounding box center [886, 591] width 91 height 36
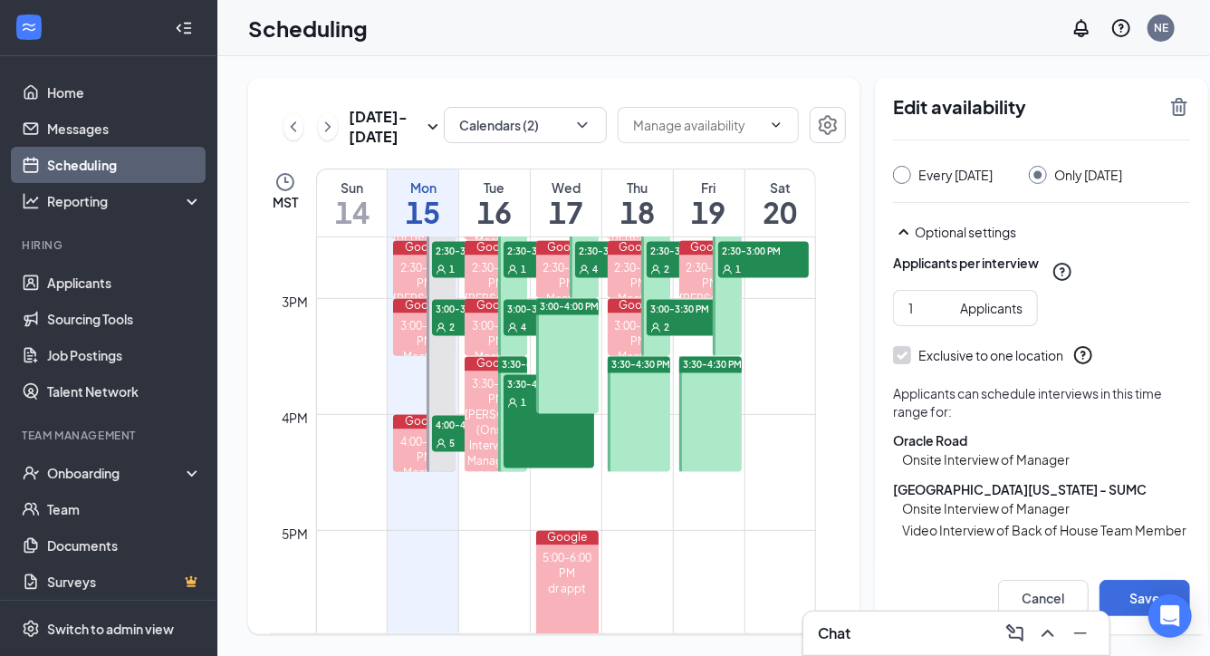
scroll to position [198, 0]
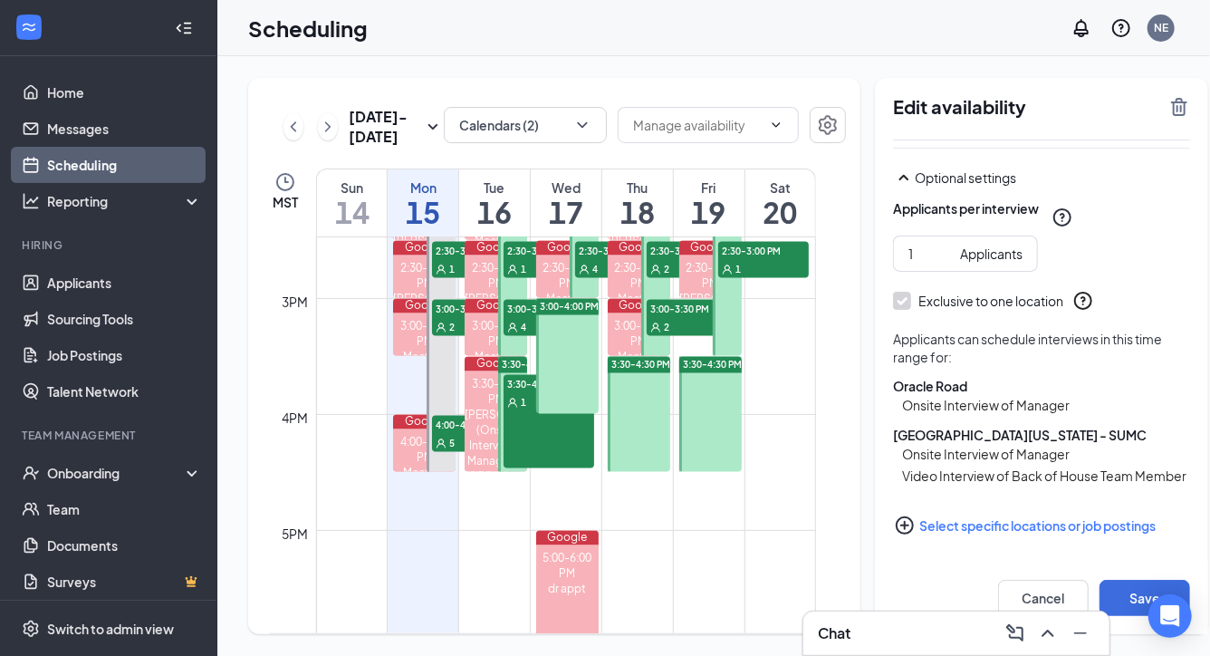
click at [948, 524] on button "Select specific locations or job postings" at bounding box center [1041, 525] width 297 height 36
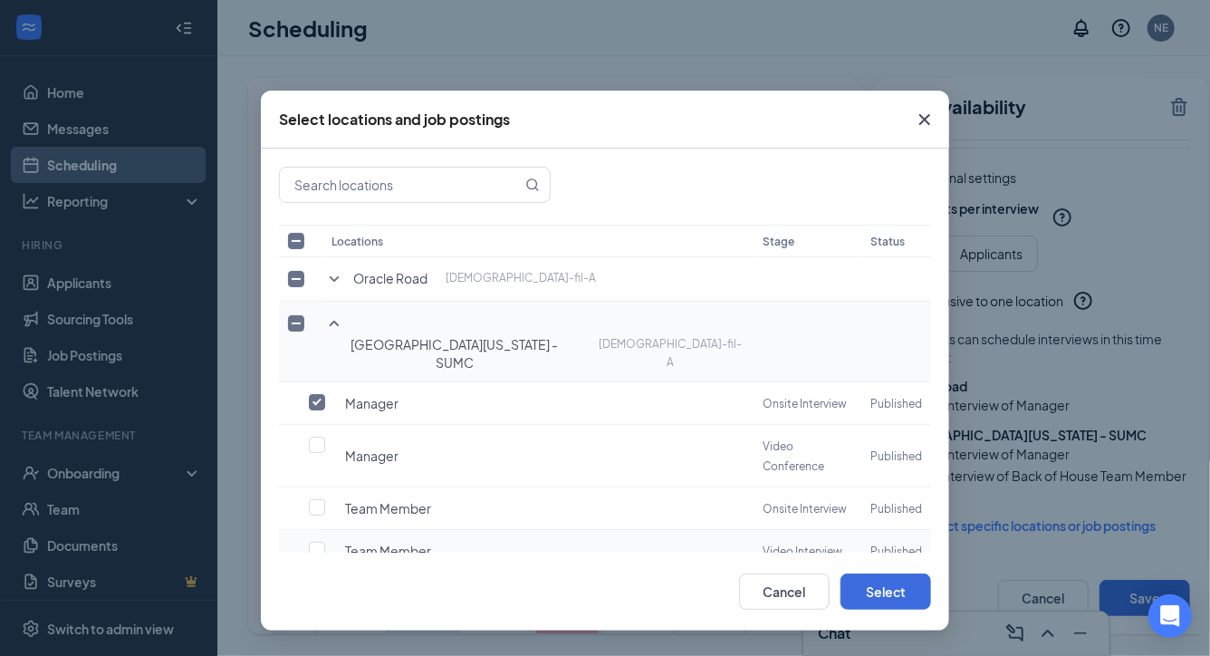
scroll to position [60, 0]
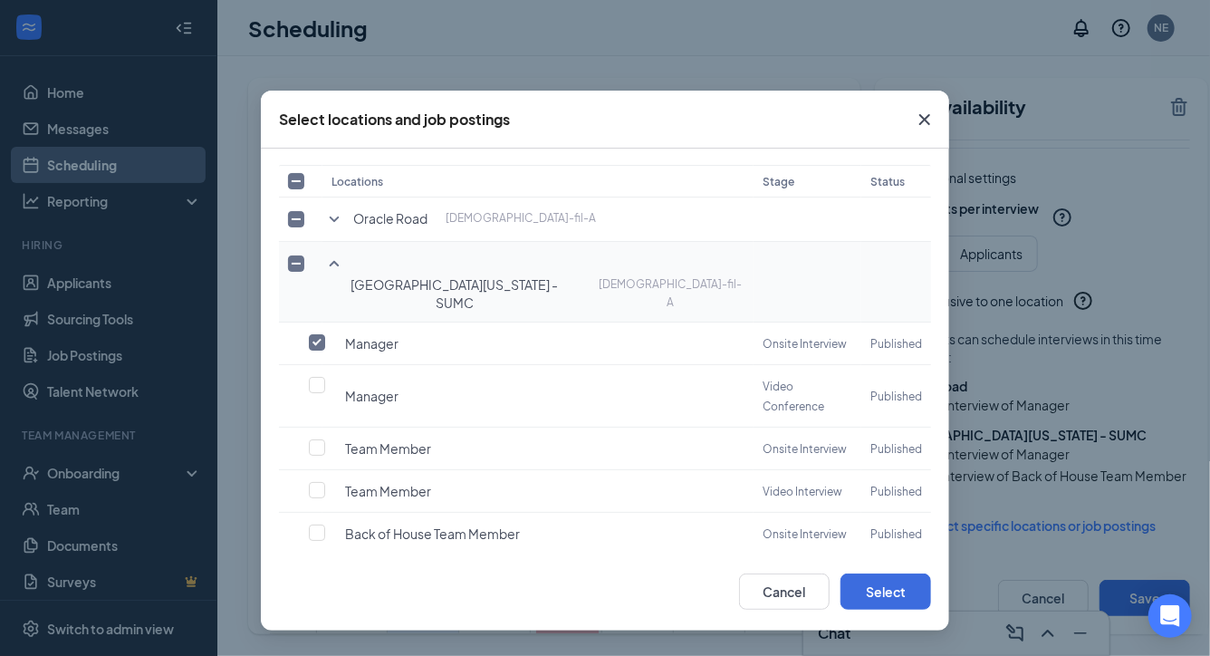
click at [325, 566] on label at bounding box center [321, 575] width 25 height 18
click at [325, 567] on input "checkbox" at bounding box center [317, 575] width 16 height 16
checkbox input "false"
click at [860, 578] on button "Select" at bounding box center [886, 591] width 91 height 36
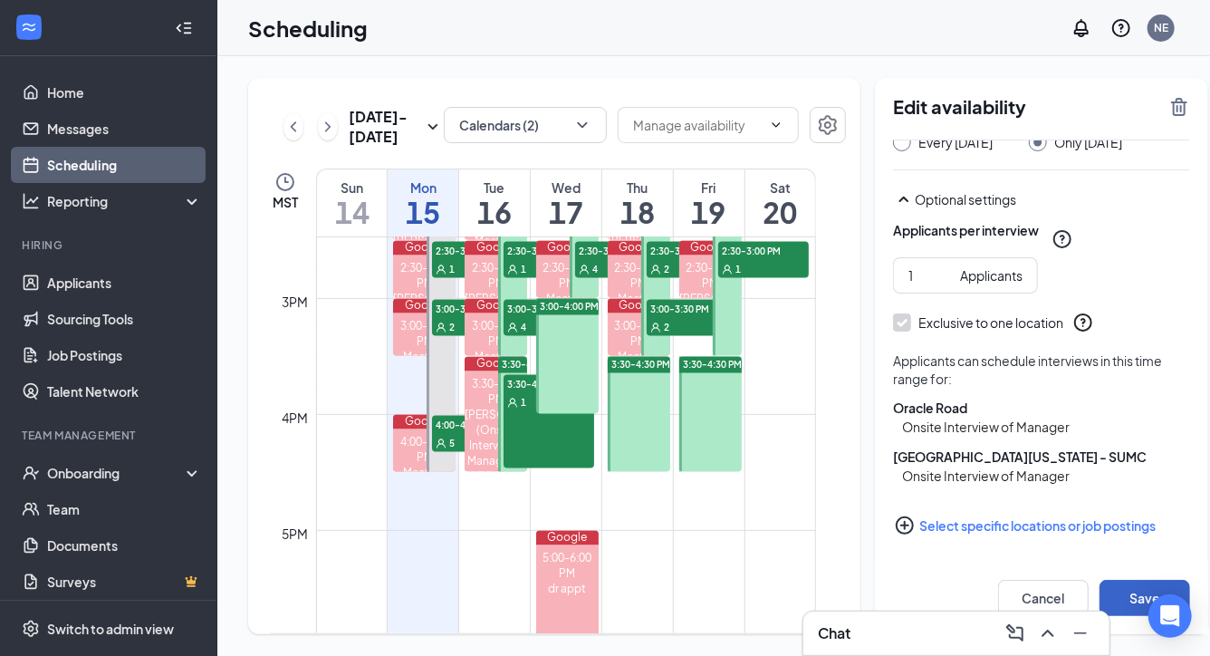
click at [1100, 592] on button "Save" at bounding box center [1145, 598] width 91 height 36
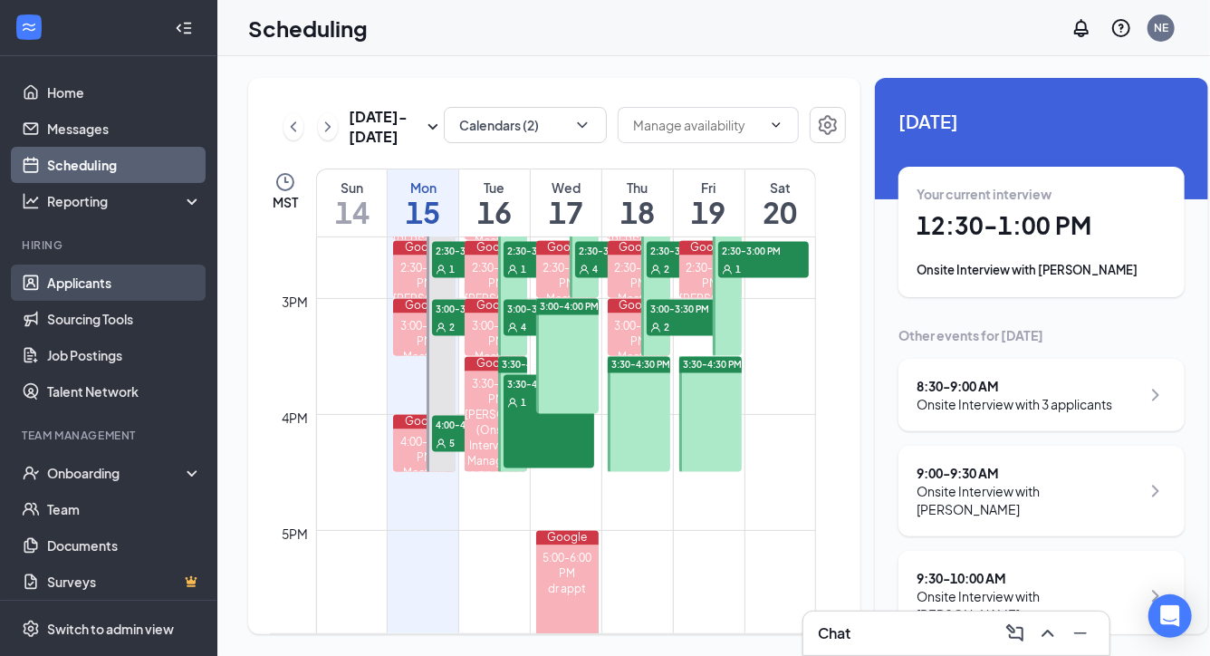
click at [84, 283] on link "Applicants" at bounding box center [124, 282] width 155 height 36
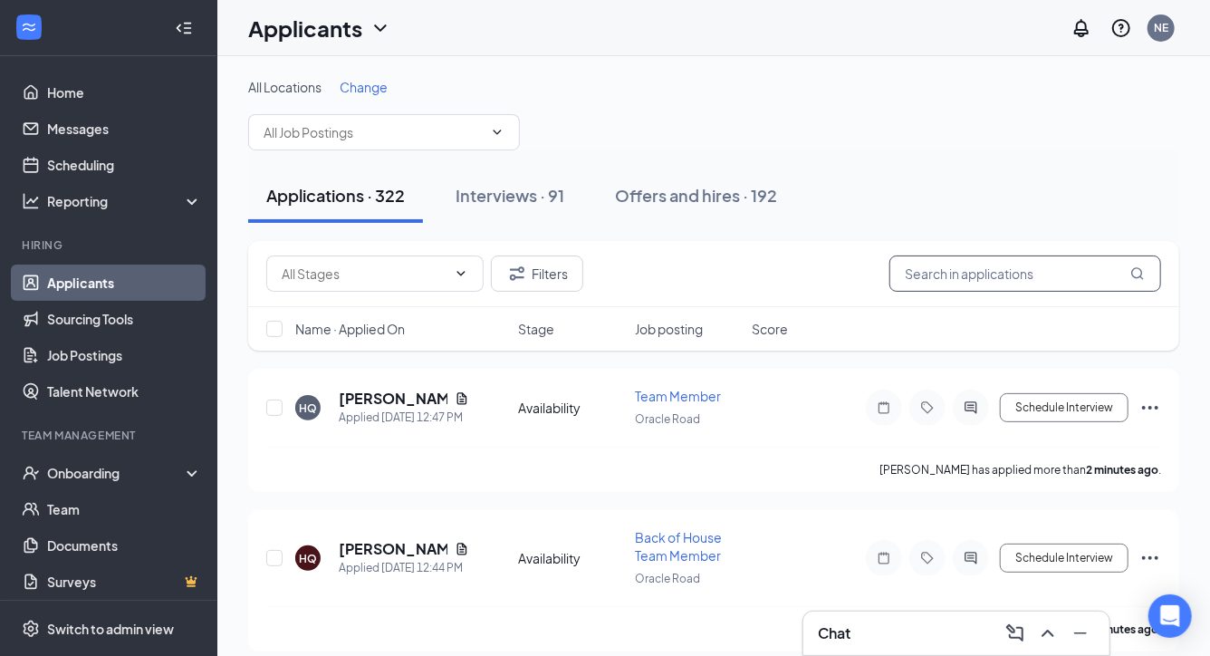
click at [999, 271] on input "text" at bounding box center [1025, 273] width 272 height 36
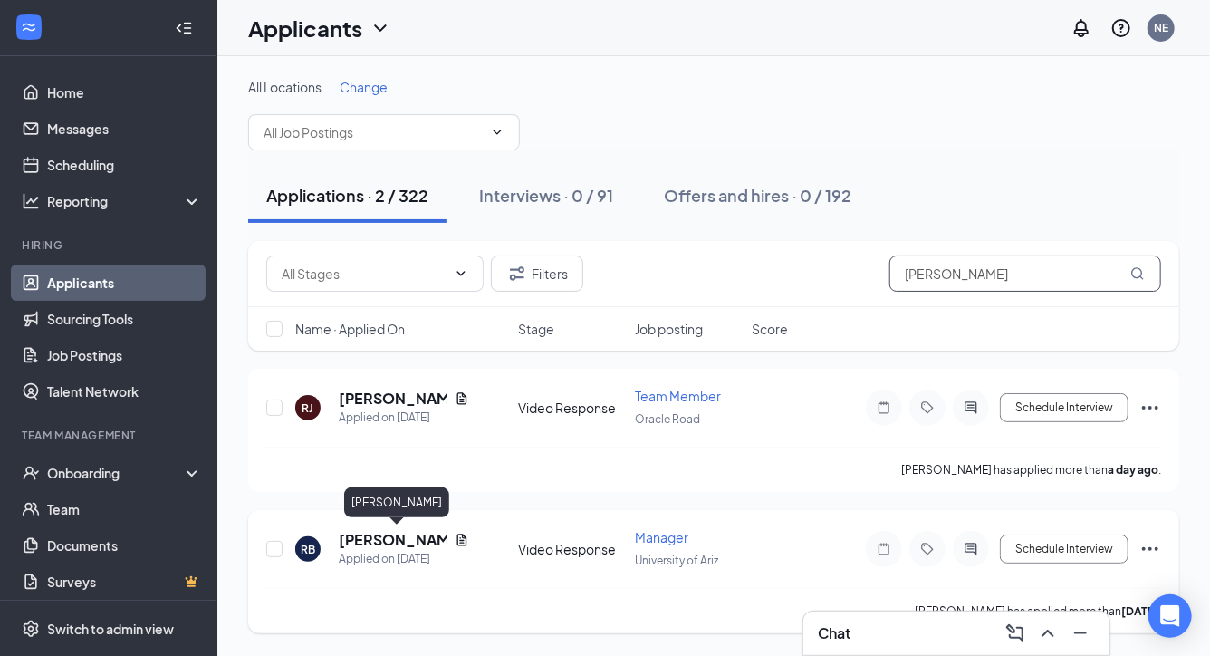
type input "[PERSON_NAME]"
click at [399, 534] on h5 "[PERSON_NAME]" at bounding box center [393, 540] width 109 height 20
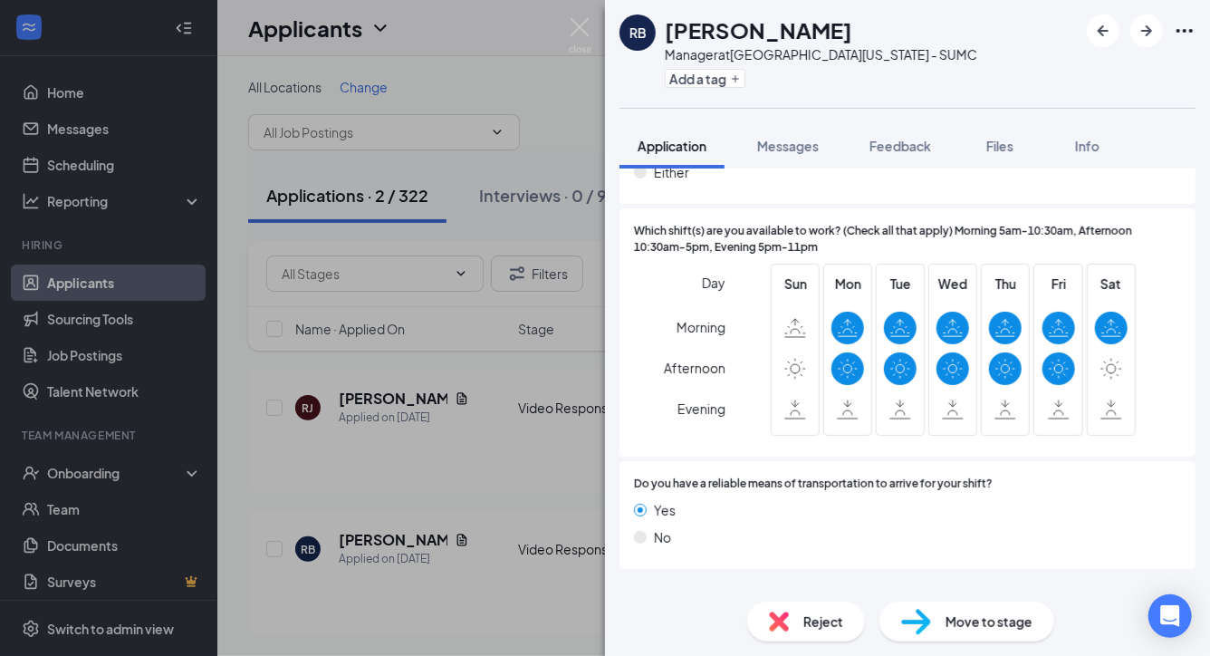
scroll to position [1326, 0]
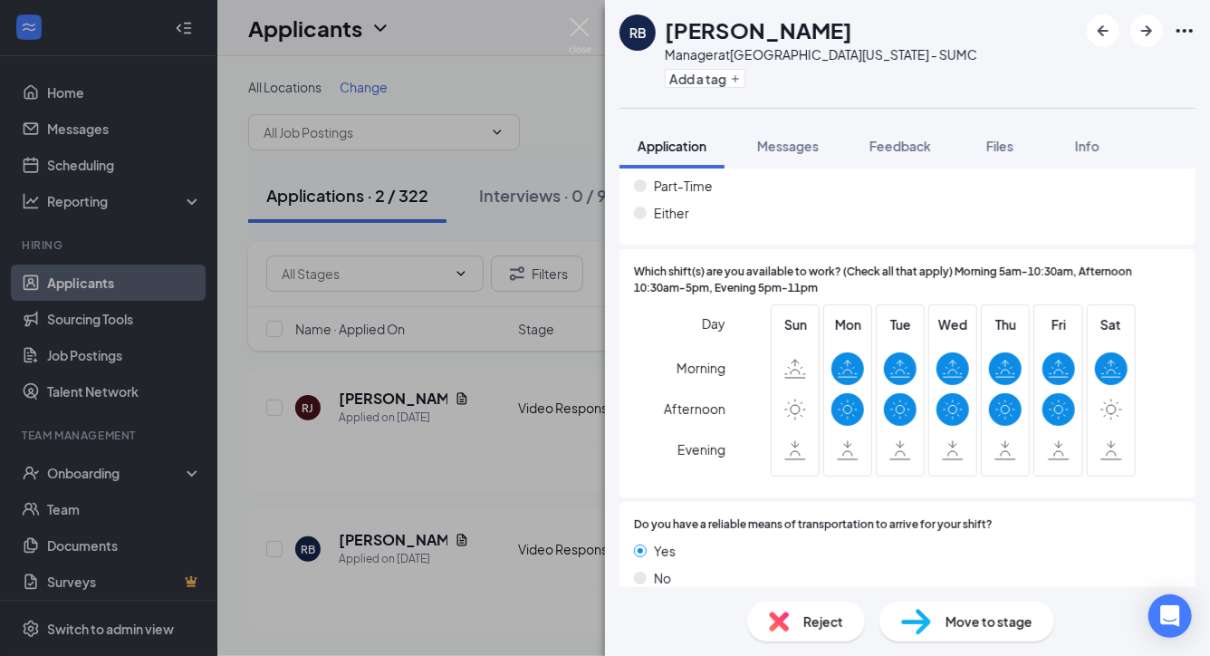
click at [918, 618] on img at bounding box center [916, 622] width 30 height 26
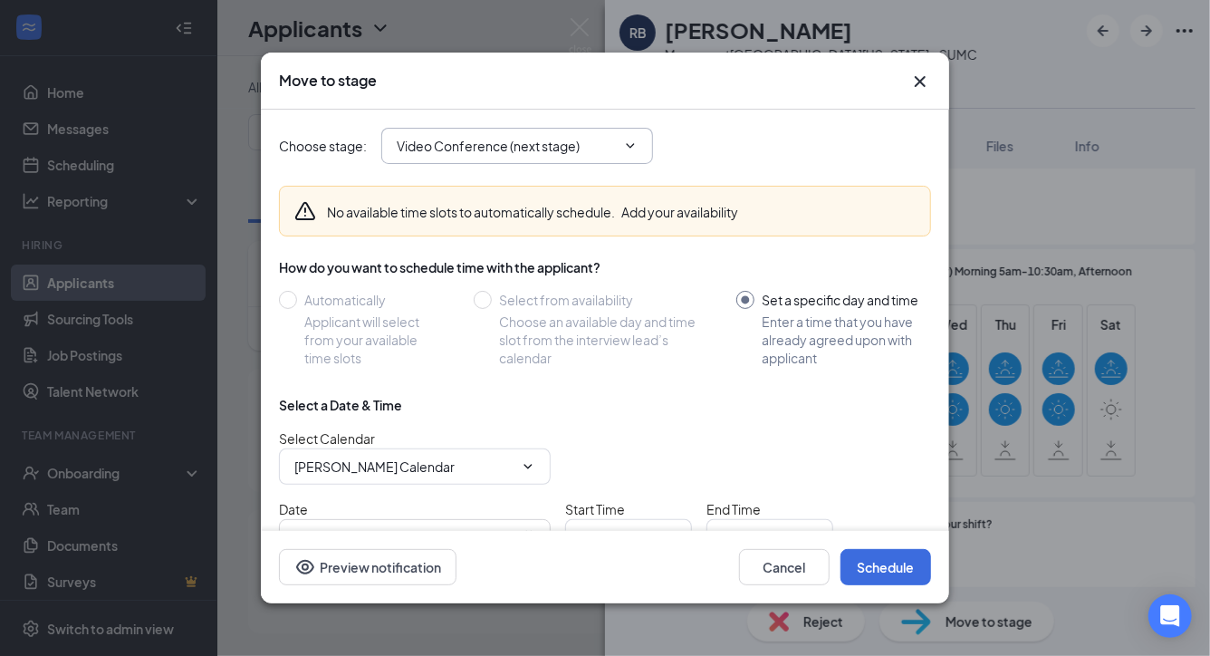
click at [521, 152] on input "Video Conference (next stage)" at bounding box center [506, 146] width 219 height 20
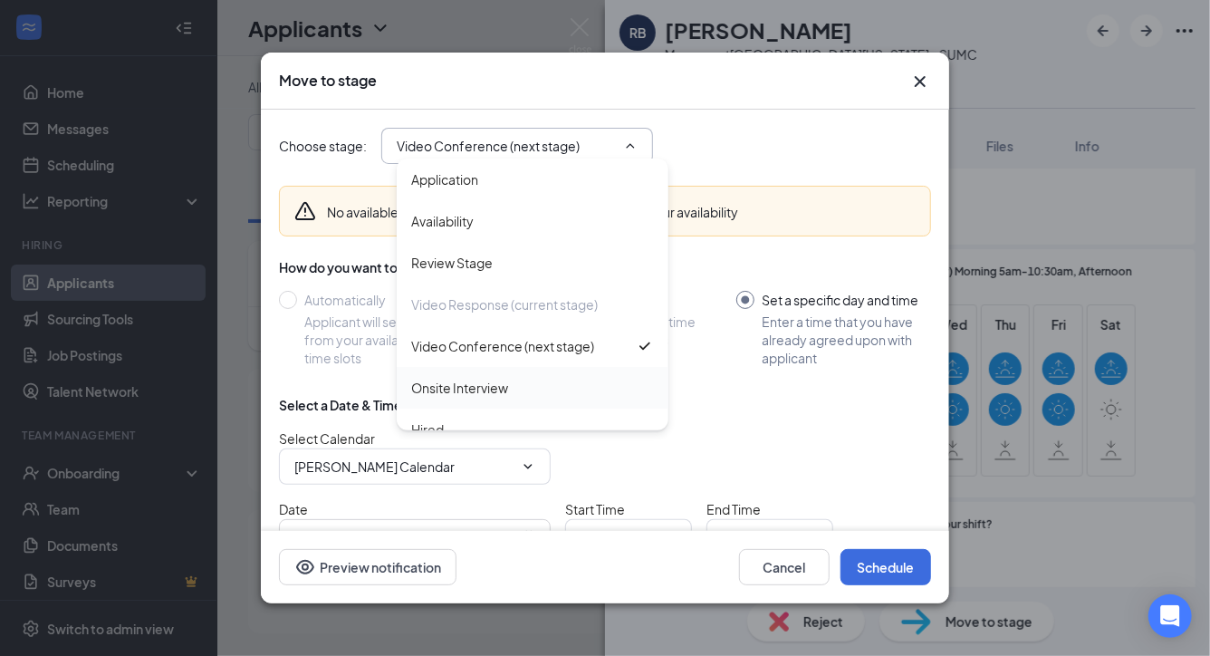
click at [459, 378] on div "Onsite Interview" at bounding box center [459, 388] width 97 height 20
type input "Onsite Interview"
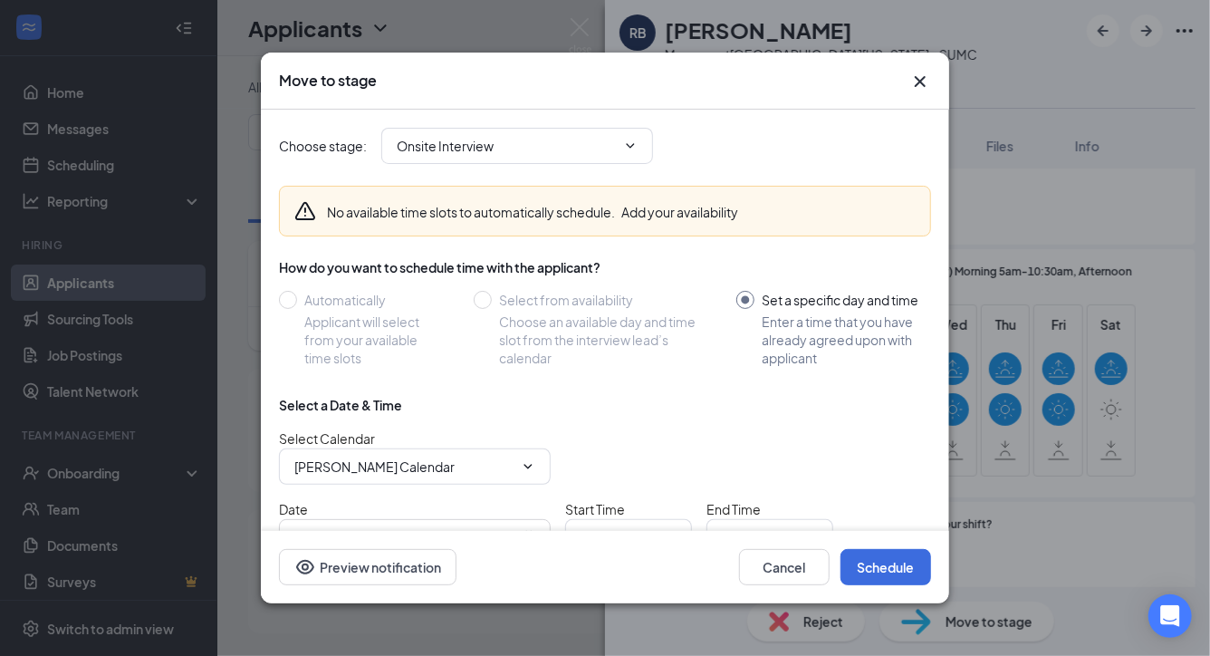
radio input "false"
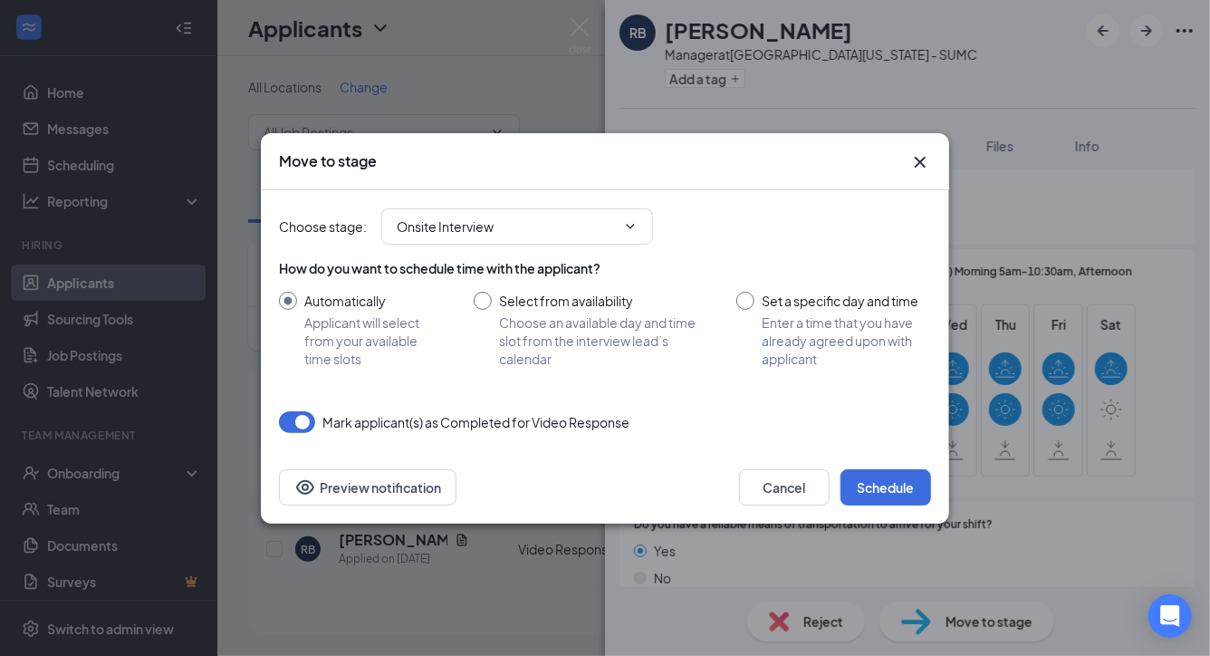
click at [485, 300] on input "Select from availability Choose an available day and time slot from the intervi…" at bounding box center [587, 330] width 226 height 76
radio input "true"
radio input "false"
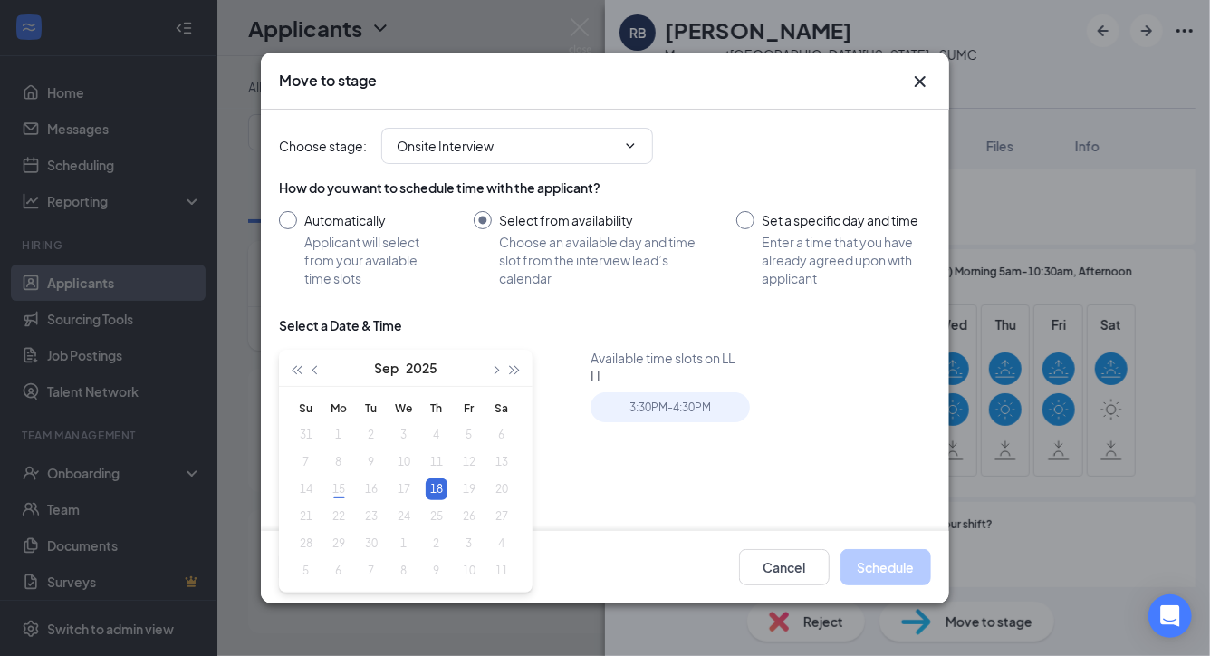
click at [439, 486] on div "18" at bounding box center [437, 489] width 22 height 22
click at [704, 406] on div "3:30PM - 4:30PM" at bounding box center [670, 407] width 159 height 30
click at [852, 560] on button "Schedule" at bounding box center [886, 567] width 91 height 36
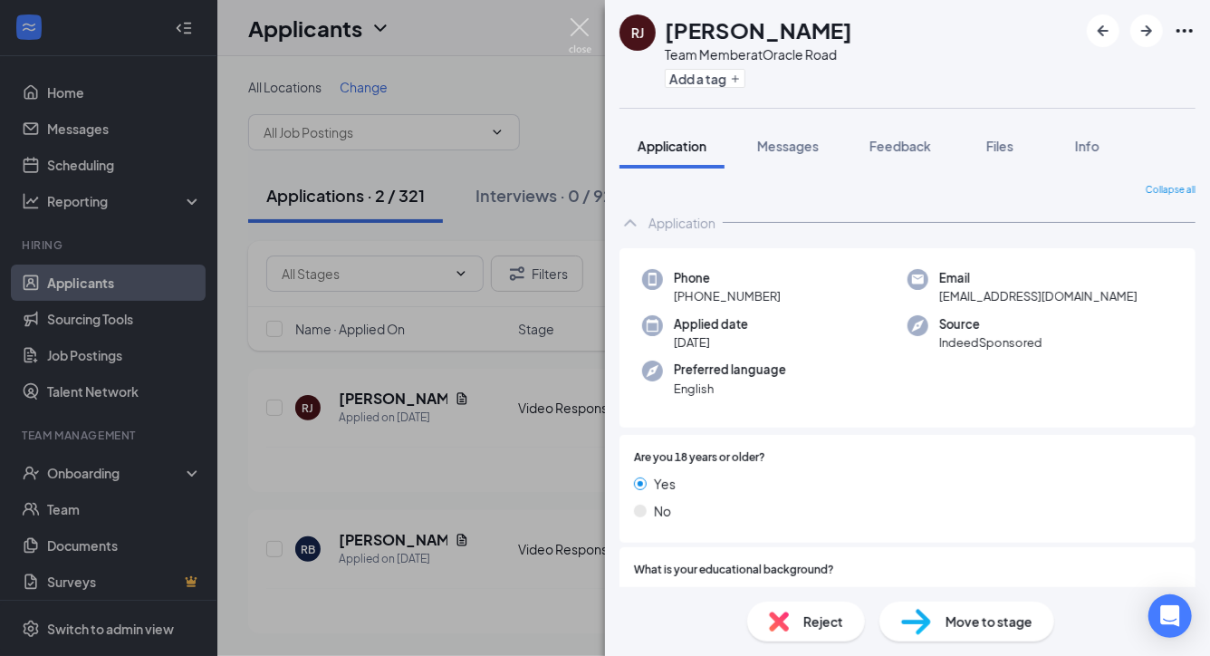
click at [582, 30] on img at bounding box center [580, 35] width 23 height 35
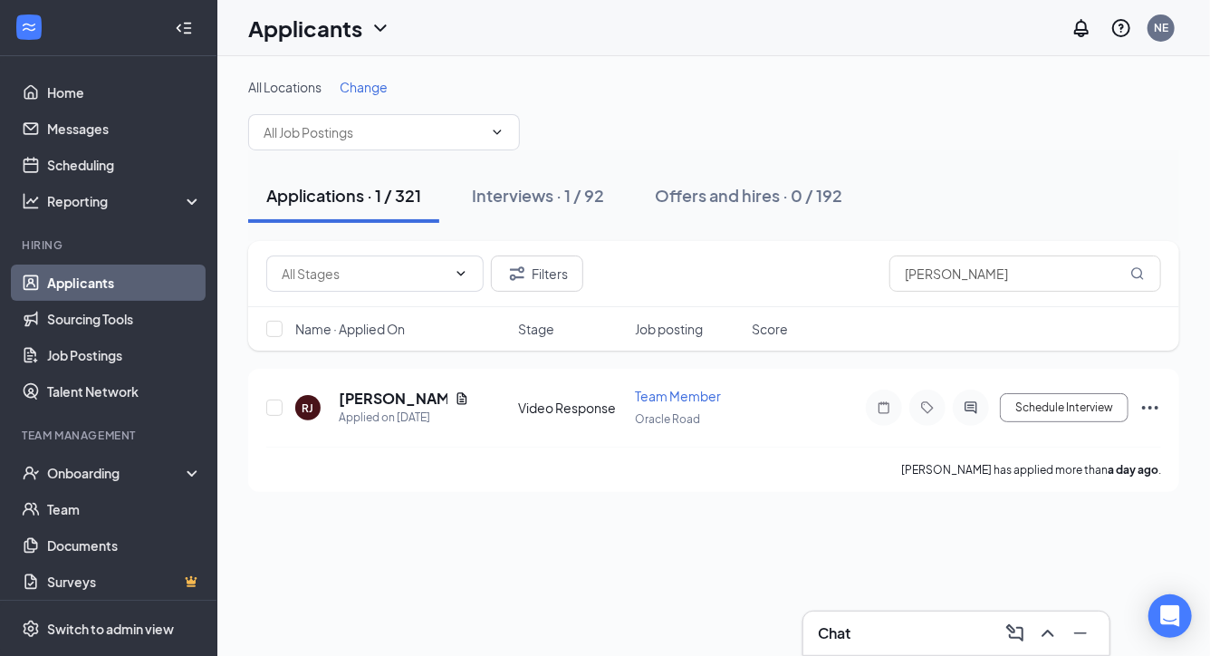
click at [848, 635] on h3 "Chat" at bounding box center [834, 633] width 33 height 20
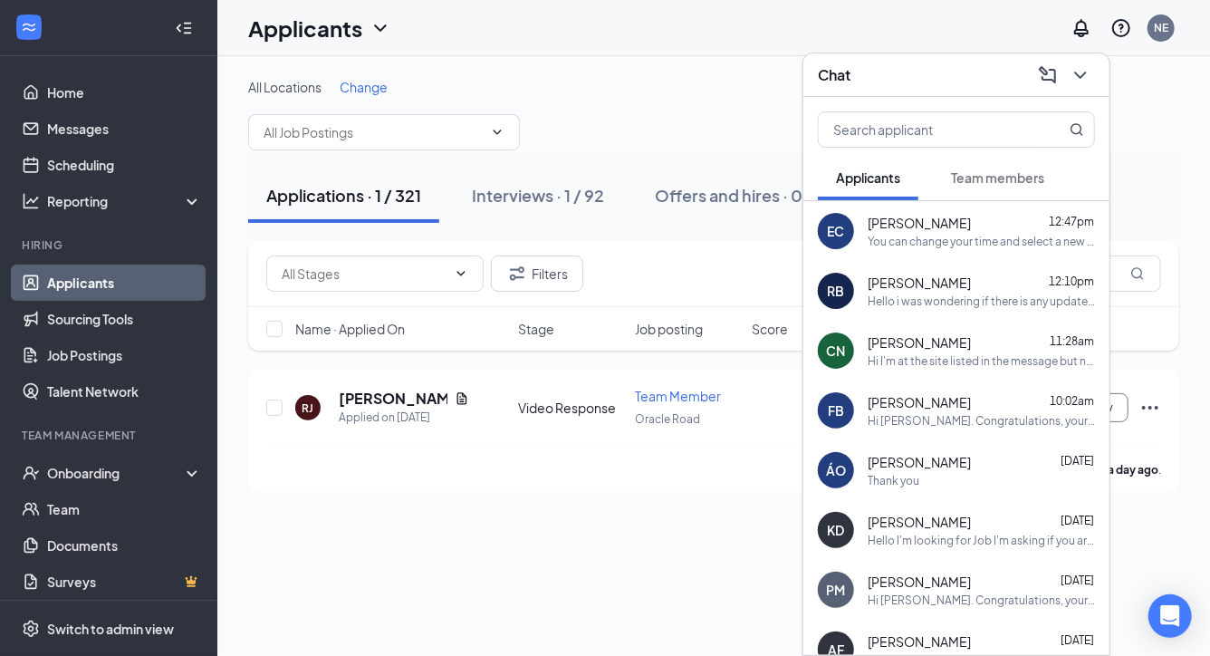
click at [889, 303] on div "Hello i was wondering if there is any updates on my application?" at bounding box center [981, 300] width 227 height 15
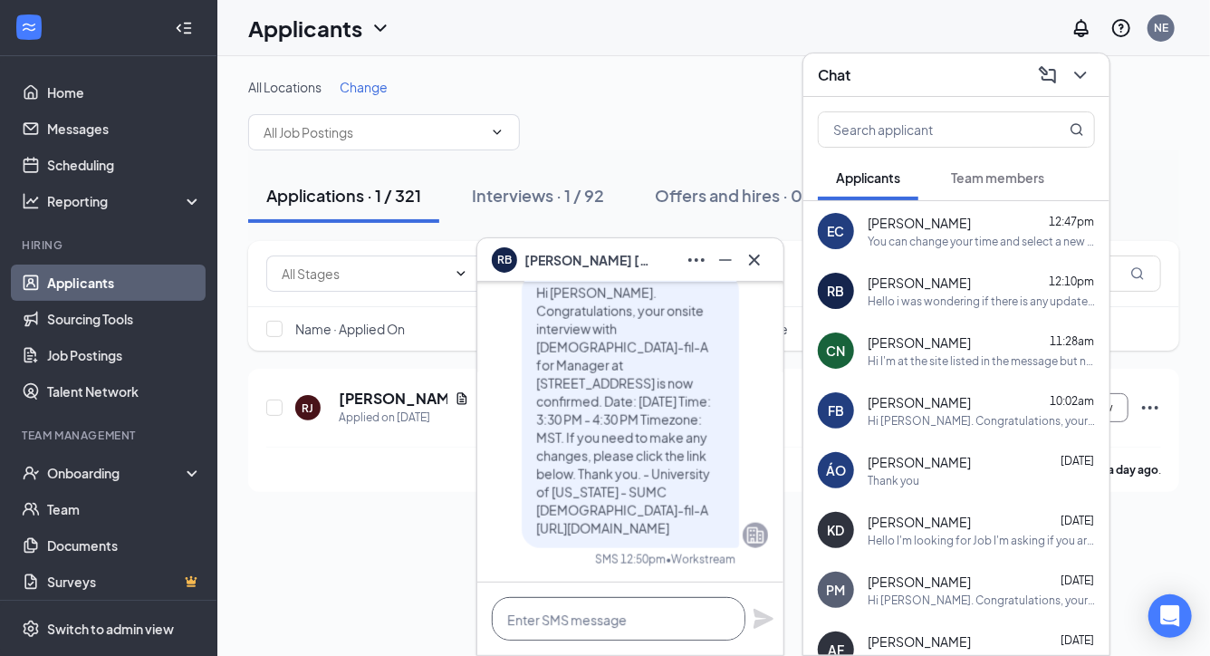
click at [596, 625] on textarea at bounding box center [619, 618] width 254 height 43
type textarea "G"
type textarea "i"
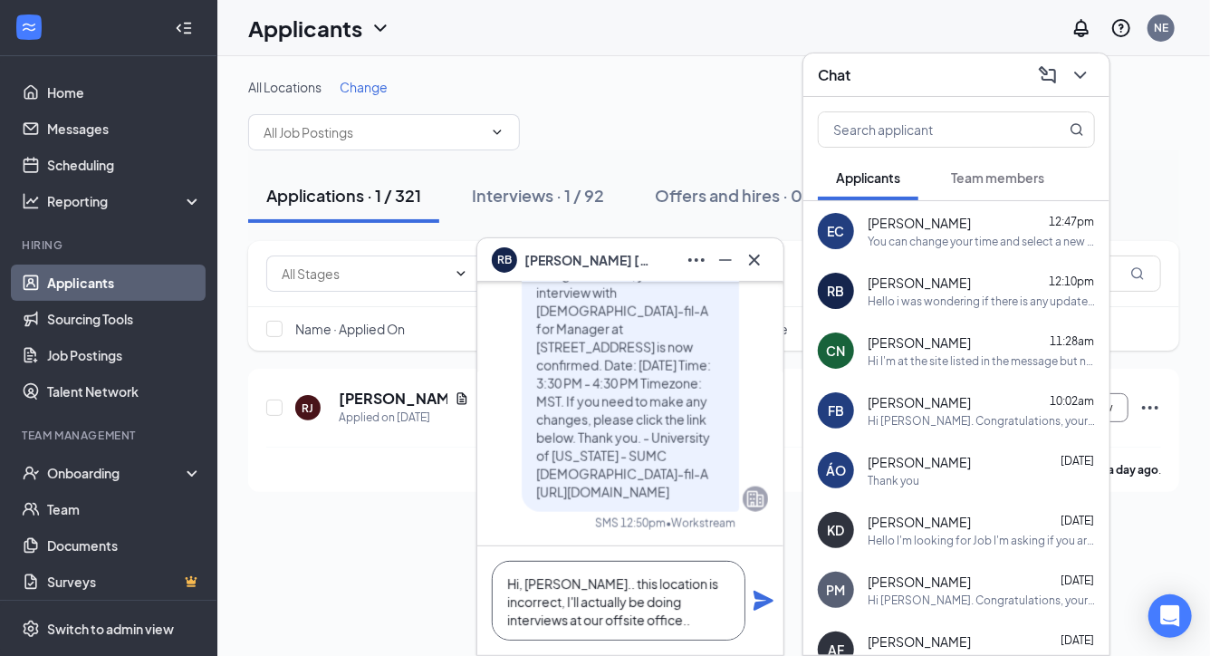
type textarea "Hi, [PERSON_NAME].. this location is incorrect, I'll actually be doing intervie…"
click at [764, 604] on icon "Plane" at bounding box center [764, 601] width 20 height 20
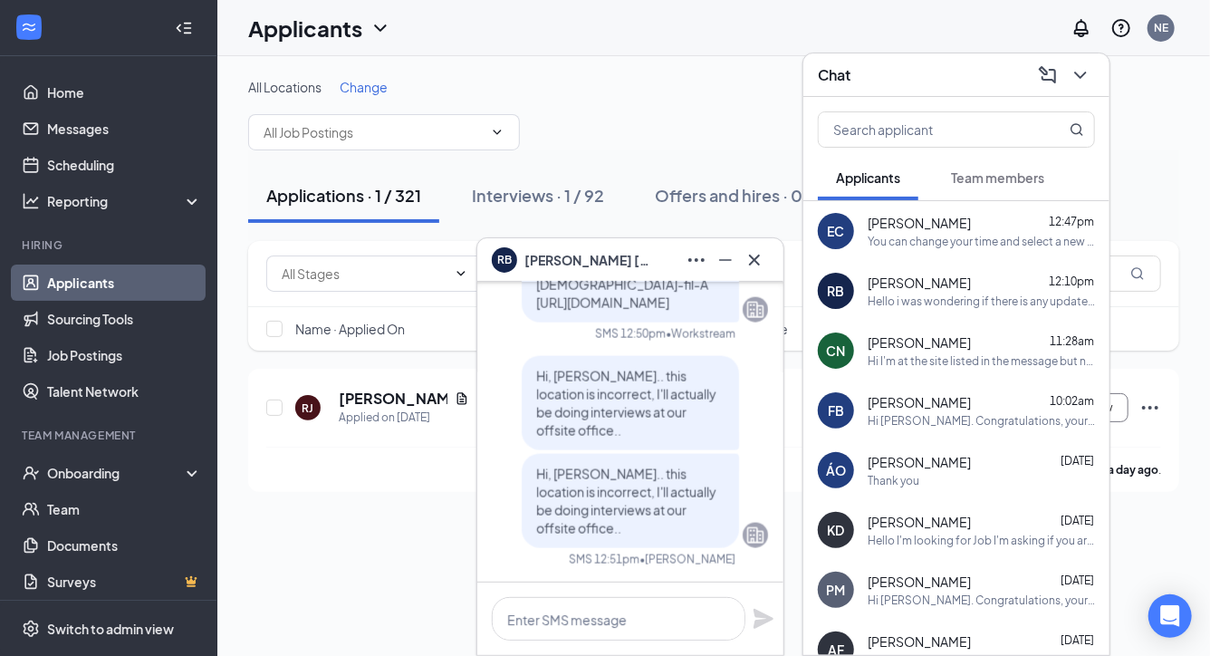
click at [938, 241] on div "You can change your time and select a new time. I'm here all afternoon if you c…" at bounding box center [981, 241] width 227 height 15
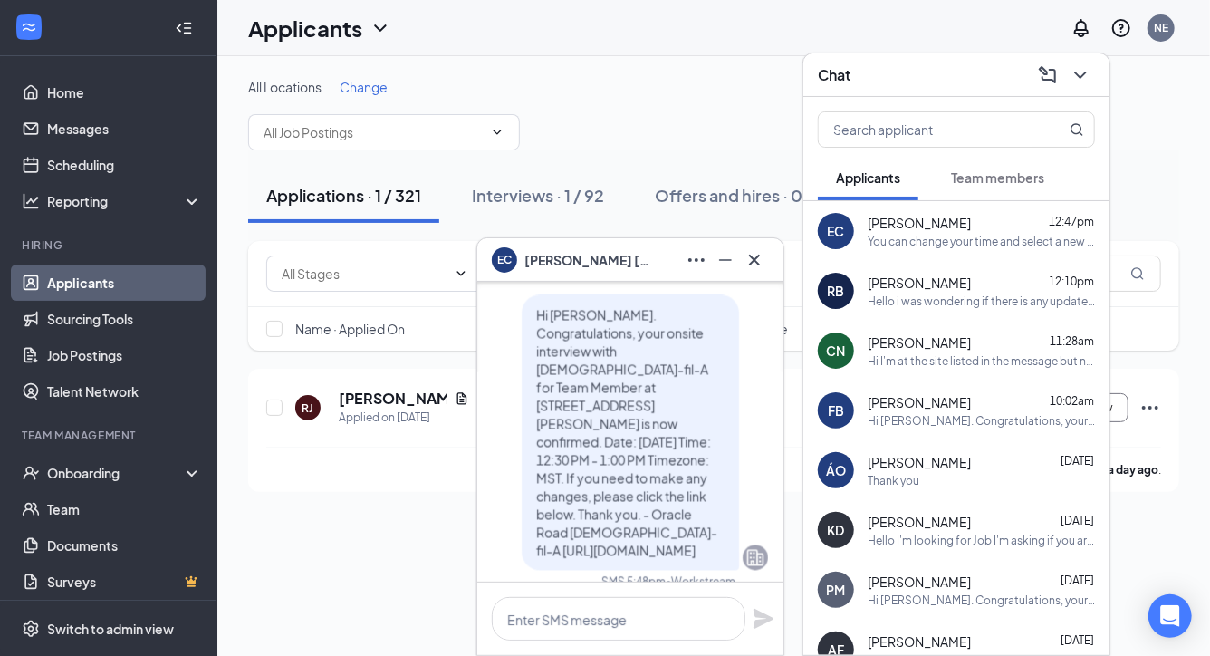
scroll to position [-522, 0]
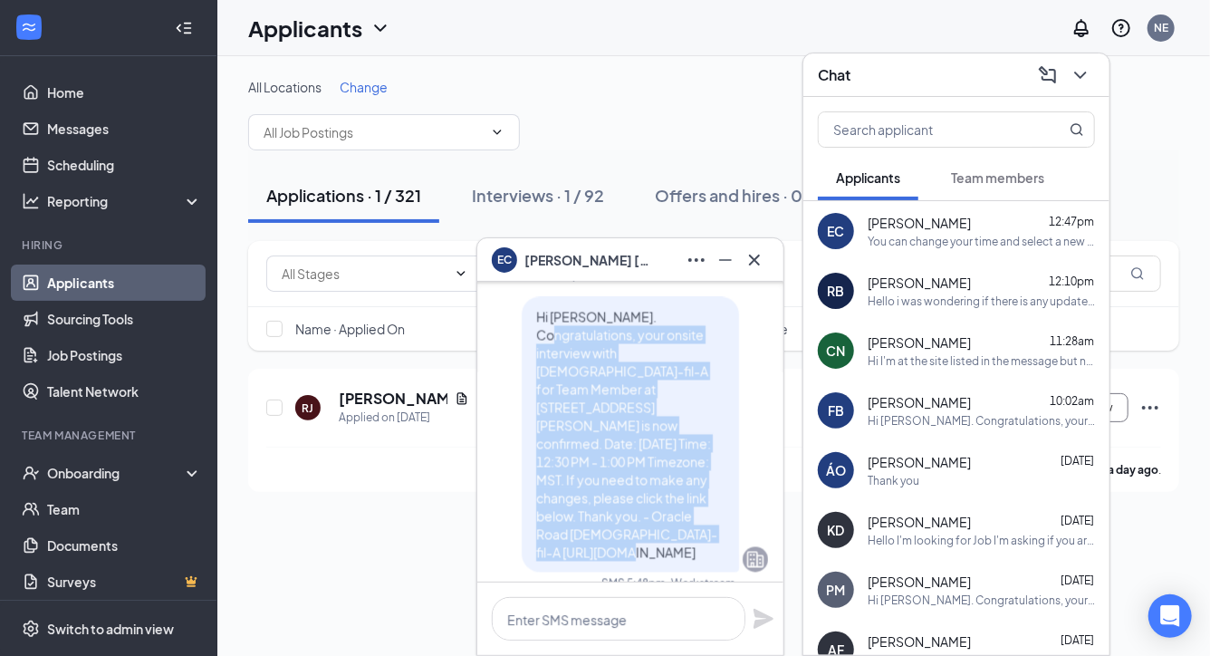
drag, startPoint x: 538, startPoint y: 332, endPoint x: 606, endPoint y: 548, distance: 226.0
click at [606, 548] on p "Hi [PERSON_NAME]. Congratulations, your onsite interview with [DEMOGRAPHIC_DATA…" at bounding box center [630, 434] width 188 height 254
copy span "Congratulations, your onsite interview with [DEMOGRAPHIC_DATA]-fil-A for Team M…"
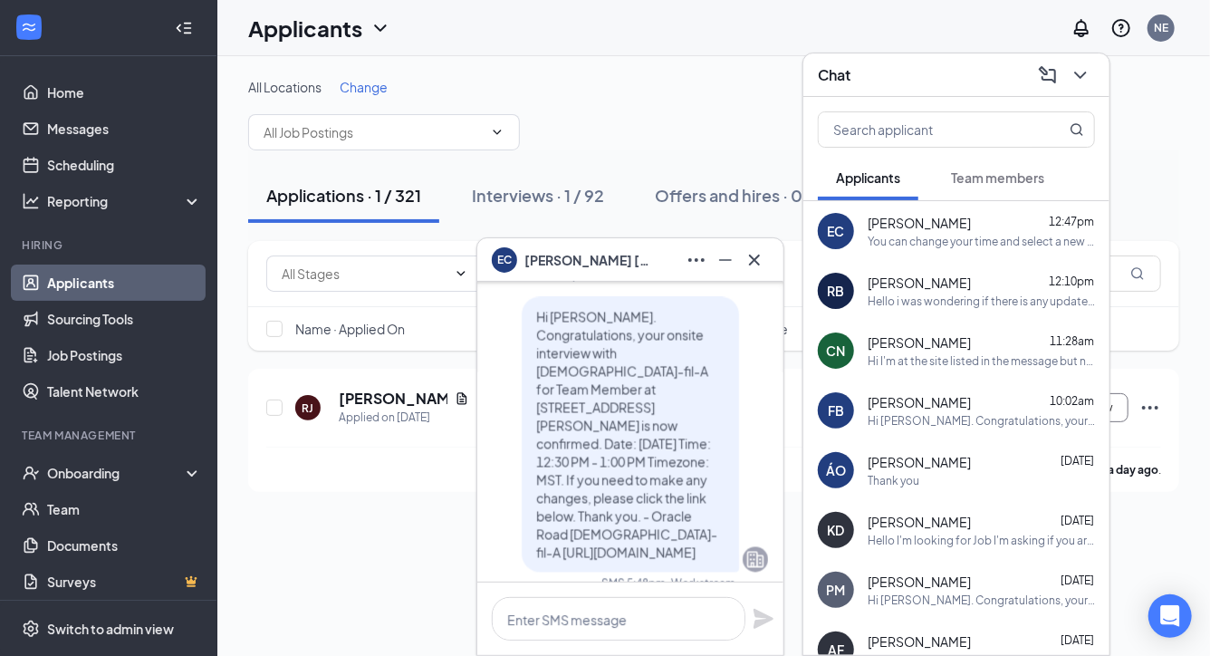
click at [884, 289] on span "[PERSON_NAME]" at bounding box center [919, 283] width 103 height 18
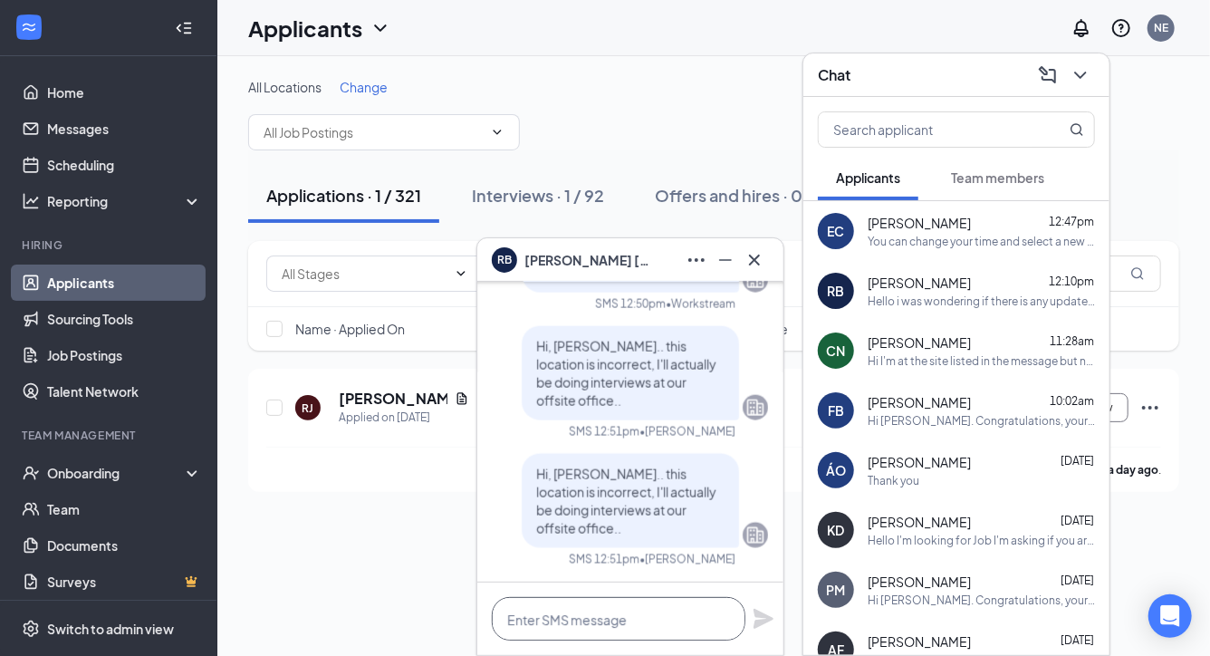
click at [557, 618] on textarea at bounding box center [619, 618] width 254 height 43
paste textarea "Congratulations, your onsite interview with [DEMOGRAPHIC_DATA]-fil-A for Team M…"
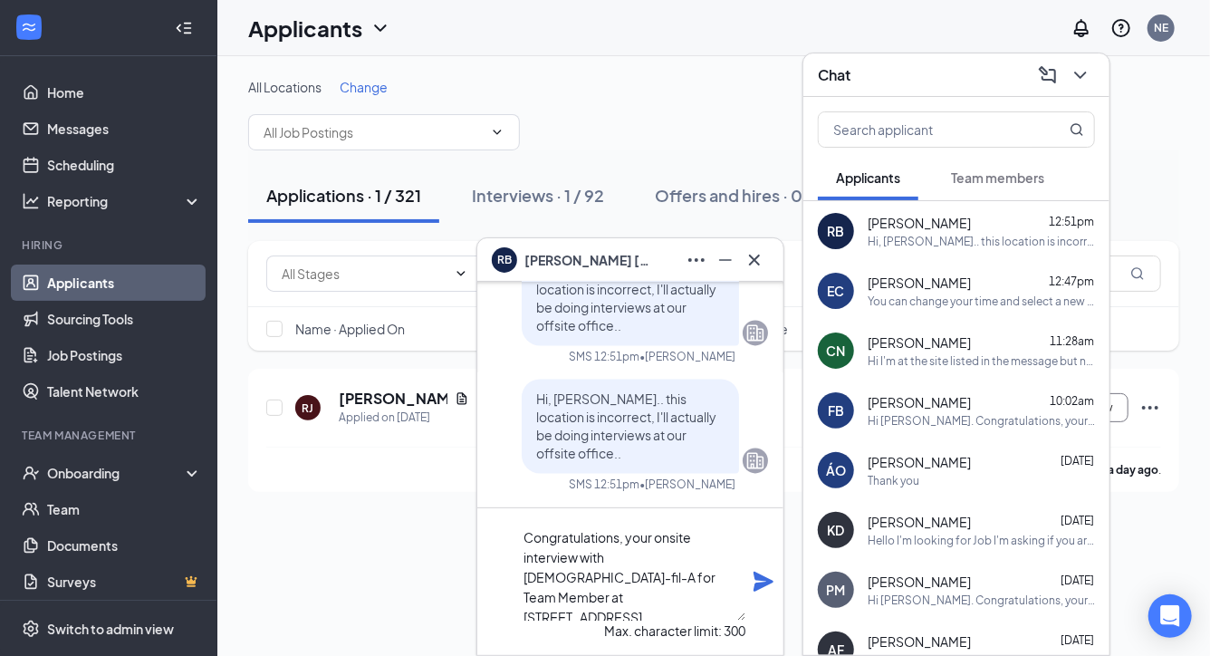
drag, startPoint x: 574, startPoint y: 584, endPoint x: 510, endPoint y: 549, distance: 73.4
click at [519, 549] on textarea "Congratulations, your onsite interview with [DEMOGRAPHIC_DATA]-fil-A for Team M…" at bounding box center [632, 572] width 226 height 98
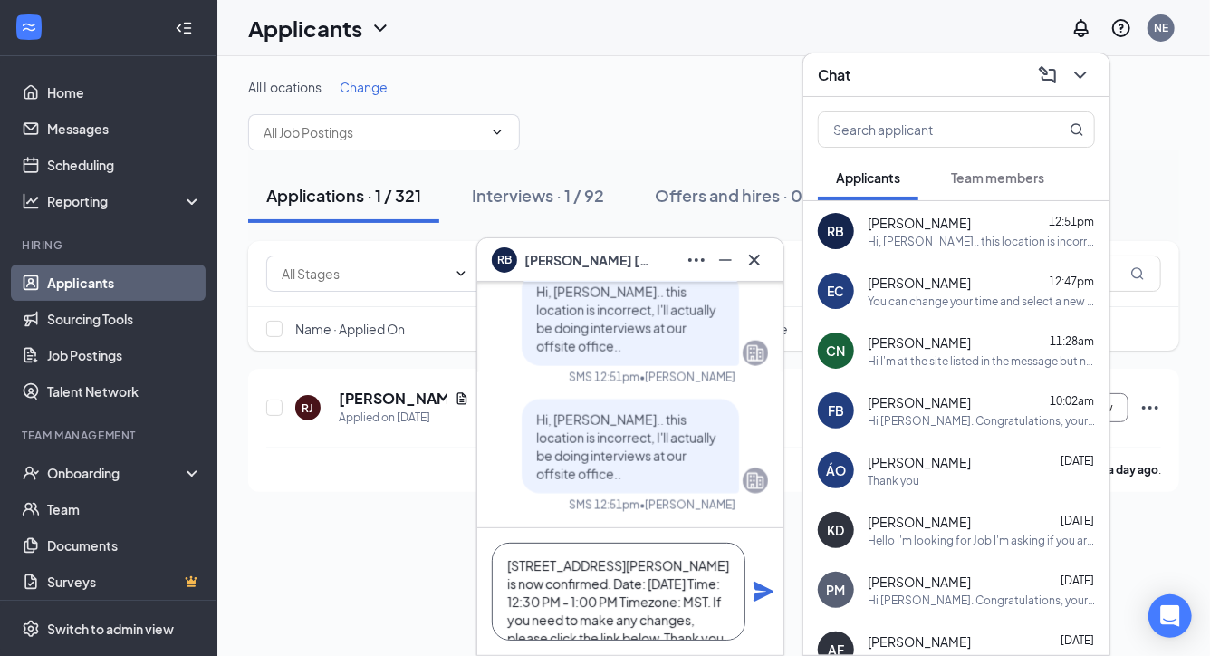
scroll to position [6, 0]
drag, startPoint x: 577, startPoint y: 576, endPoint x: 539, endPoint y: 614, distance: 53.8
click at [539, 614] on textarea "[STREET_ADDRESS][PERSON_NAME] is now confirmed. Date: [DATE] Time: 12:30 PM - 1…" at bounding box center [619, 592] width 254 height 98
click at [686, 621] on textarea "[STREET_ADDRESS][PERSON_NAME] is now confirmed. If you need to make any changes…" at bounding box center [619, 592] width 254 height 98
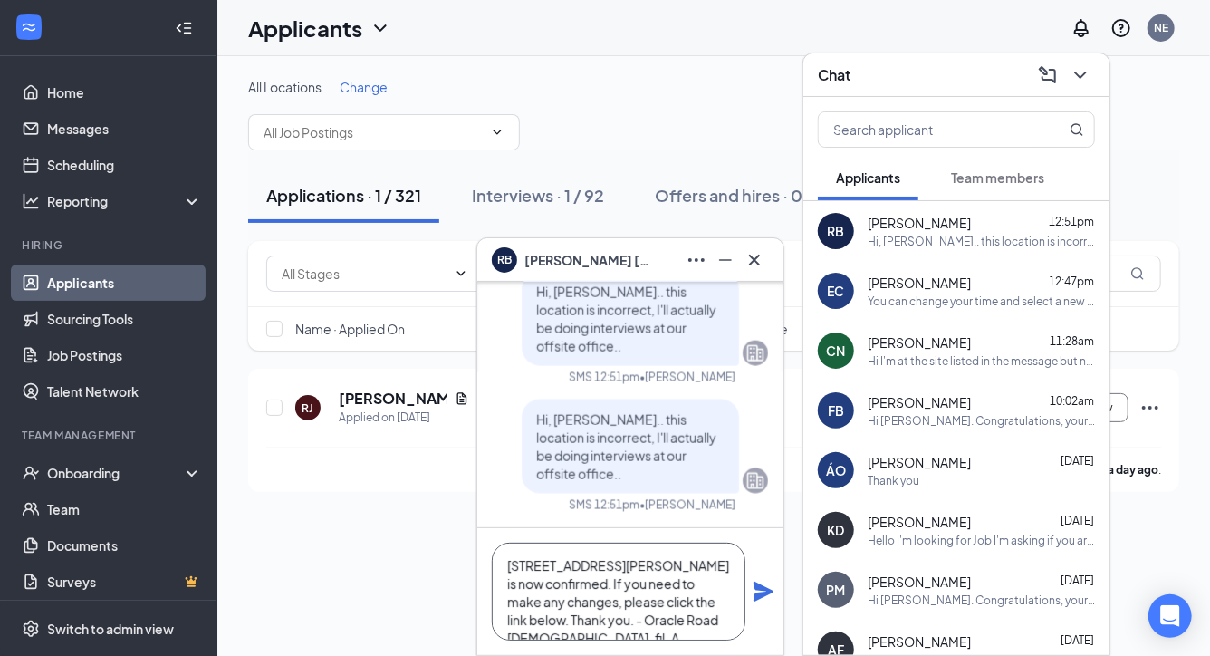
scroll to position [-17, 0]
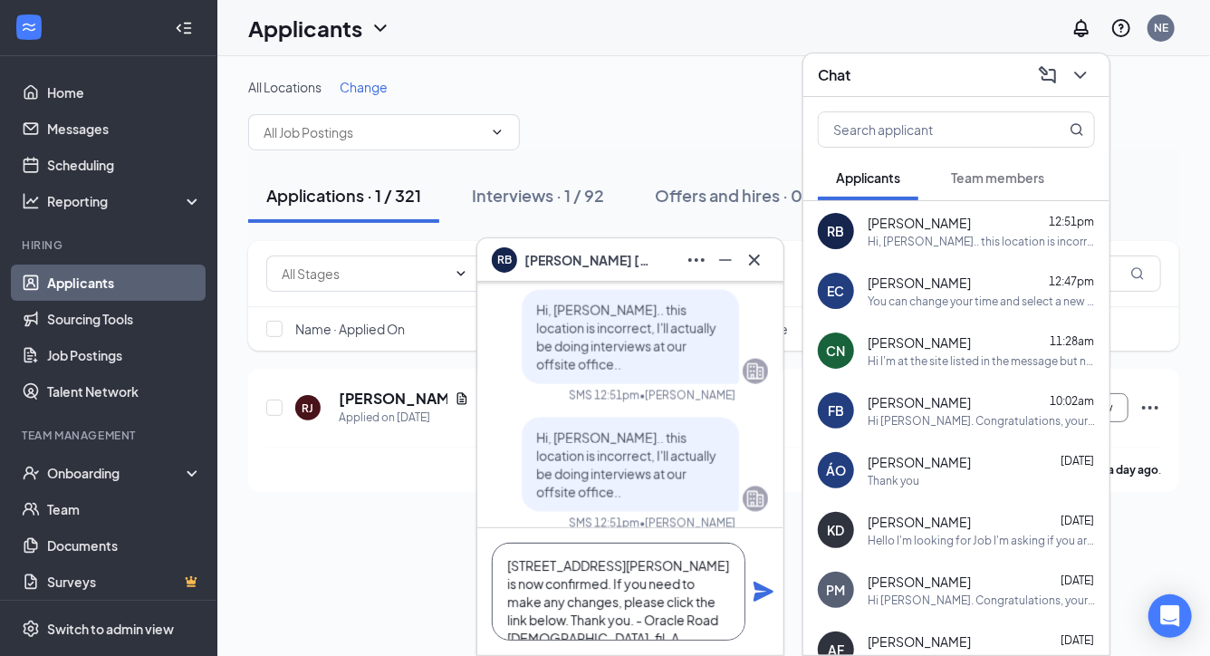
type textarea "[STREET_ADDRESS][PERSON_NAME] is now confirmed. If you need to make any changes…"
click at [929, 280] on span "[PERSON_NAME]" at bounding box center [919, 283] width 103 height 18
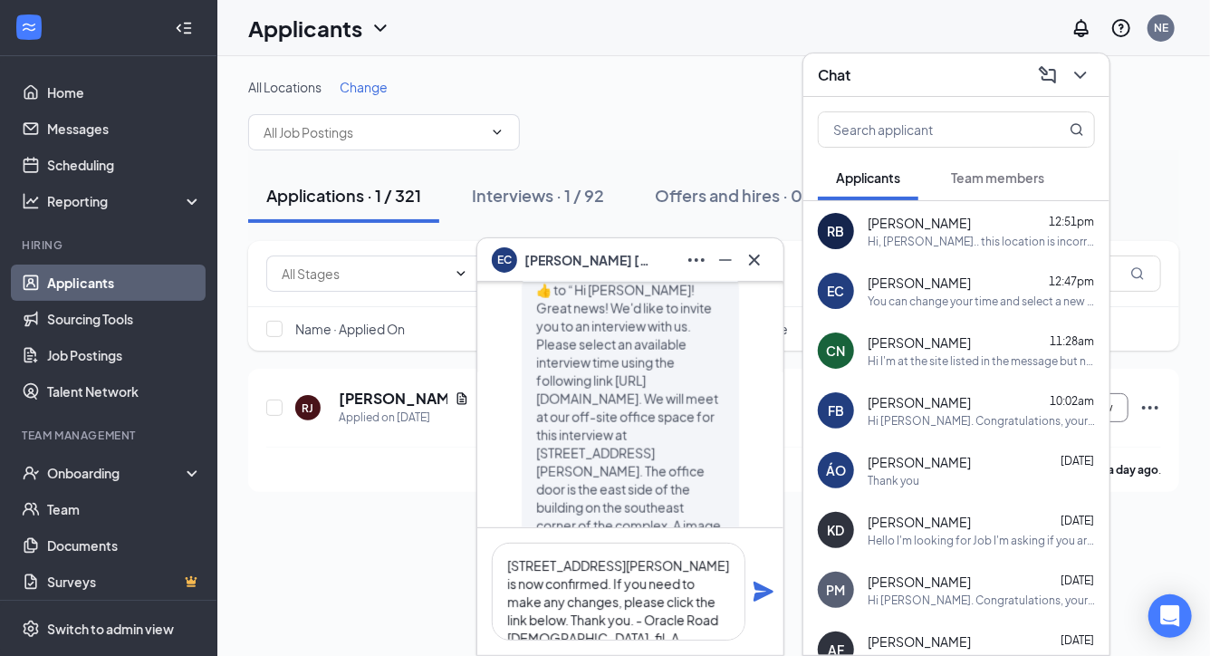
scroll to position [-1206, 0]
drag, startPoint x: 663, startPoint y: 356, endPoint x: 707, endPoint y: 498, distance: 149.0
click at [707, 498] on p "​👍​ to “ Hi [PERSON_NAME]! Great news! We'd like to invite you to an interview …" at bounding box center [630, 421] width 188 height 290
copy span "he office door is the east side of the building on the southeast corner of the …"
click at [952, 238] on div "Hi, [PERSON_NAME].. this location is incorrect, I'll actually be doing intervie…" at bounding box center [981, 241] width 227 height 15
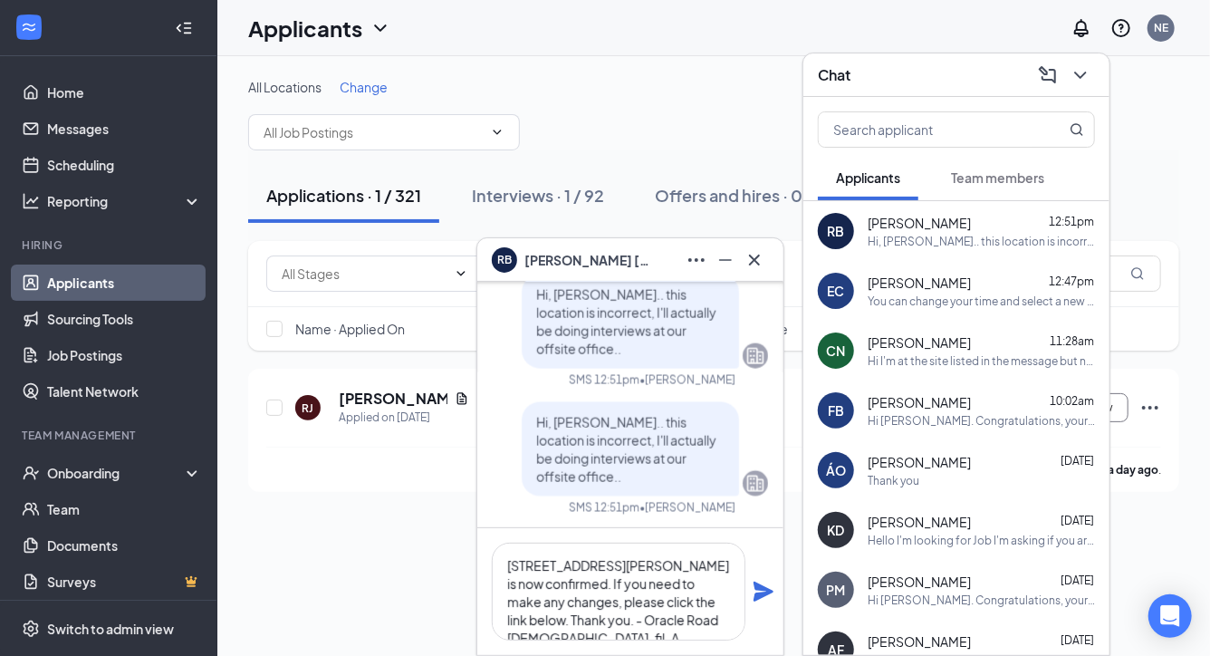
scroll to position [0, 0]
click at [759, 595] on icon "Plane" at bounding box center [764, 592] width 20 height 20
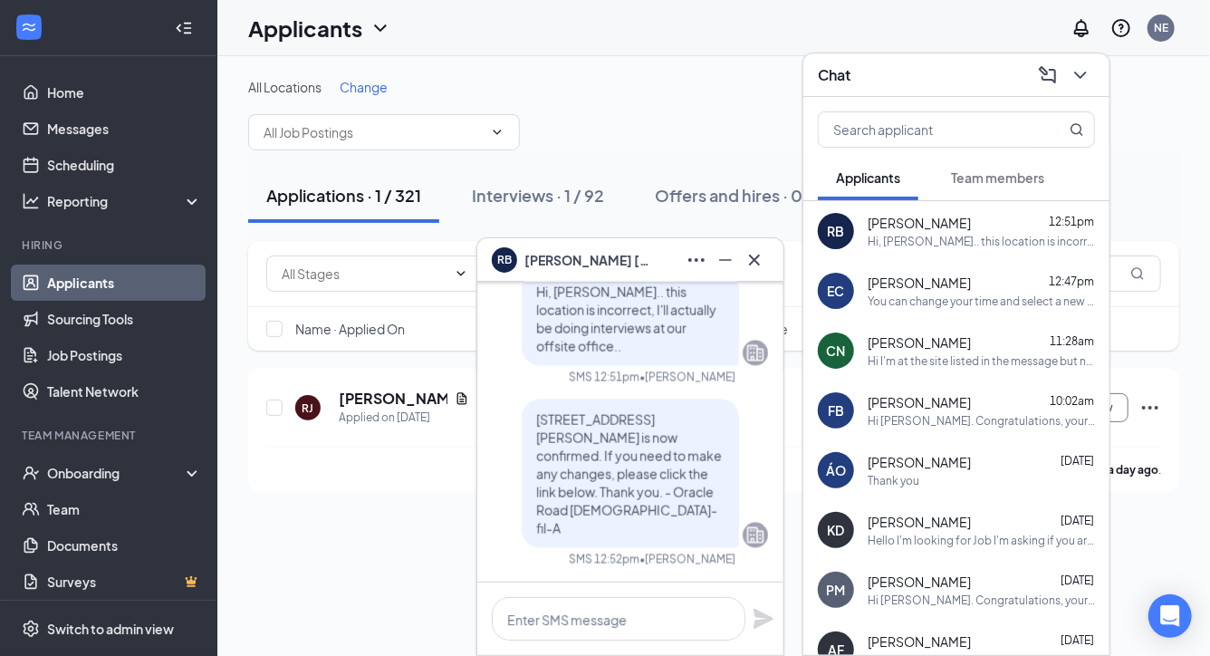
scroll to position [-91, 0]
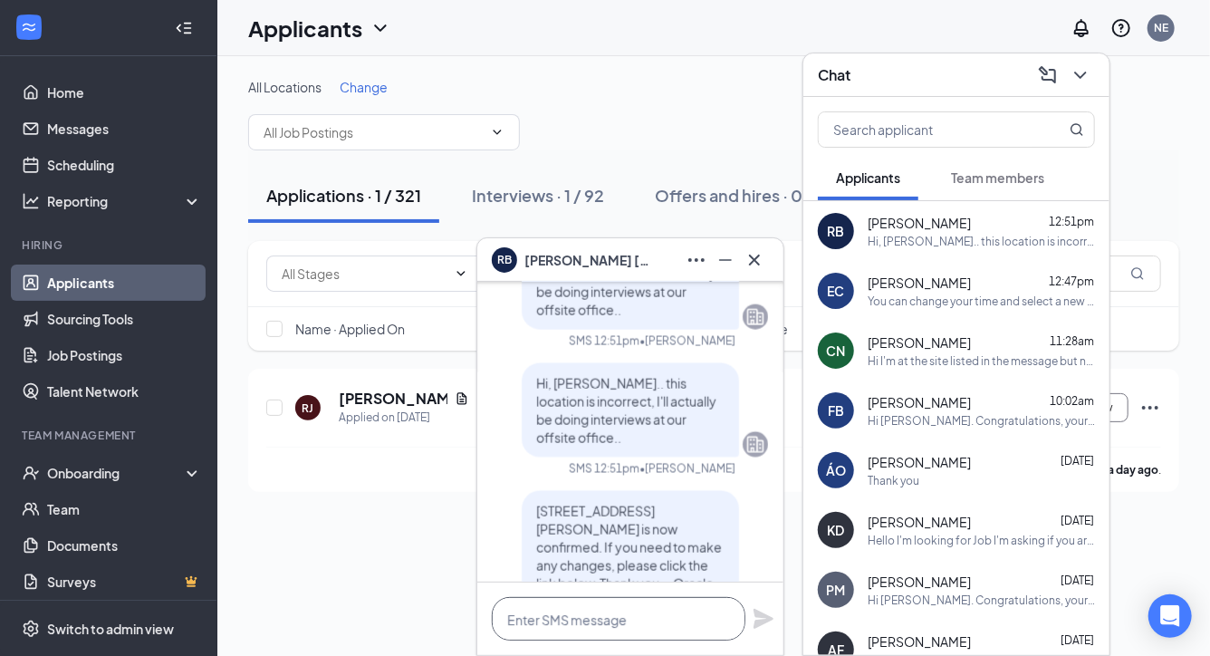
click at [646, 618] on textarea at bounding box center [619, 618] width 254 height 43
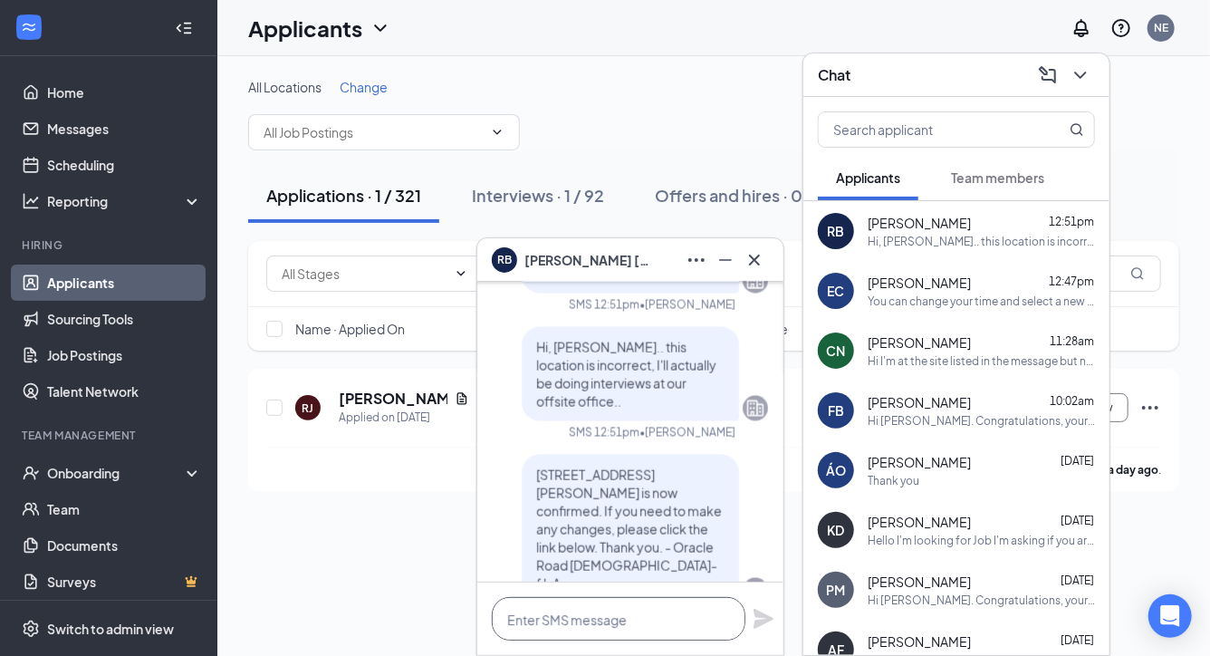
paste textarea "The office door is the east side of the building on the southeast corner of the…"
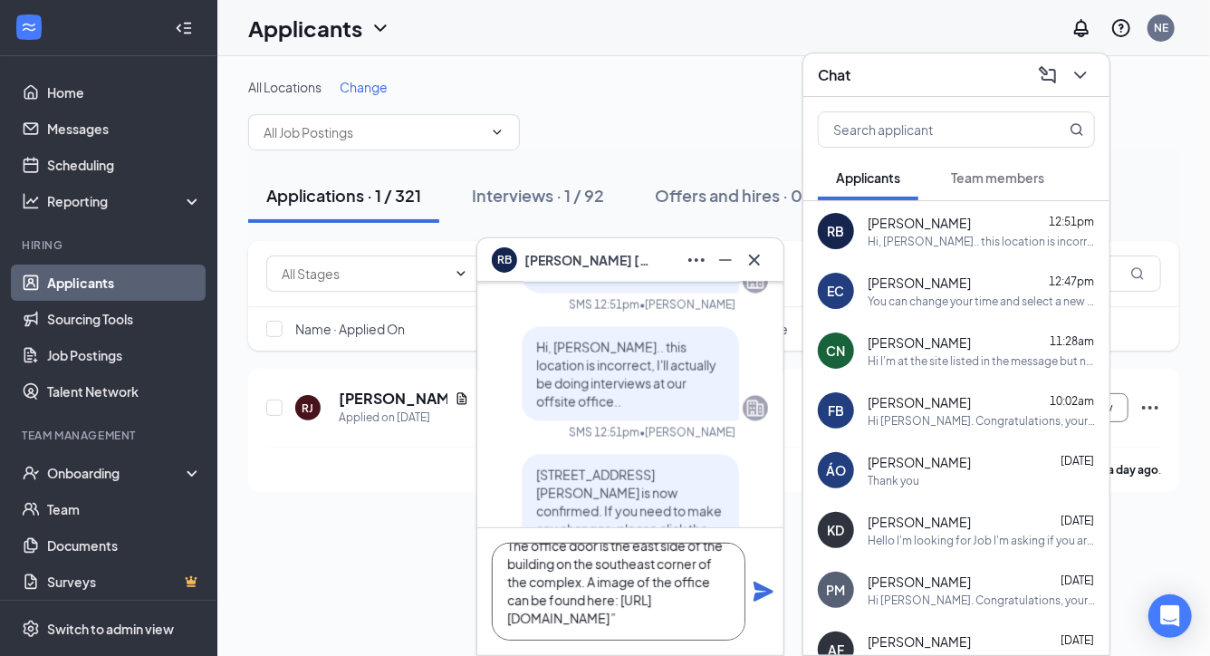
scroll to position [55, 0]
type textarea "The office door is the east side of the building on the southeast corner of the…"
click at [762, 591] on icon "Plane" at bounding box center [764, 592] width 20 height 20
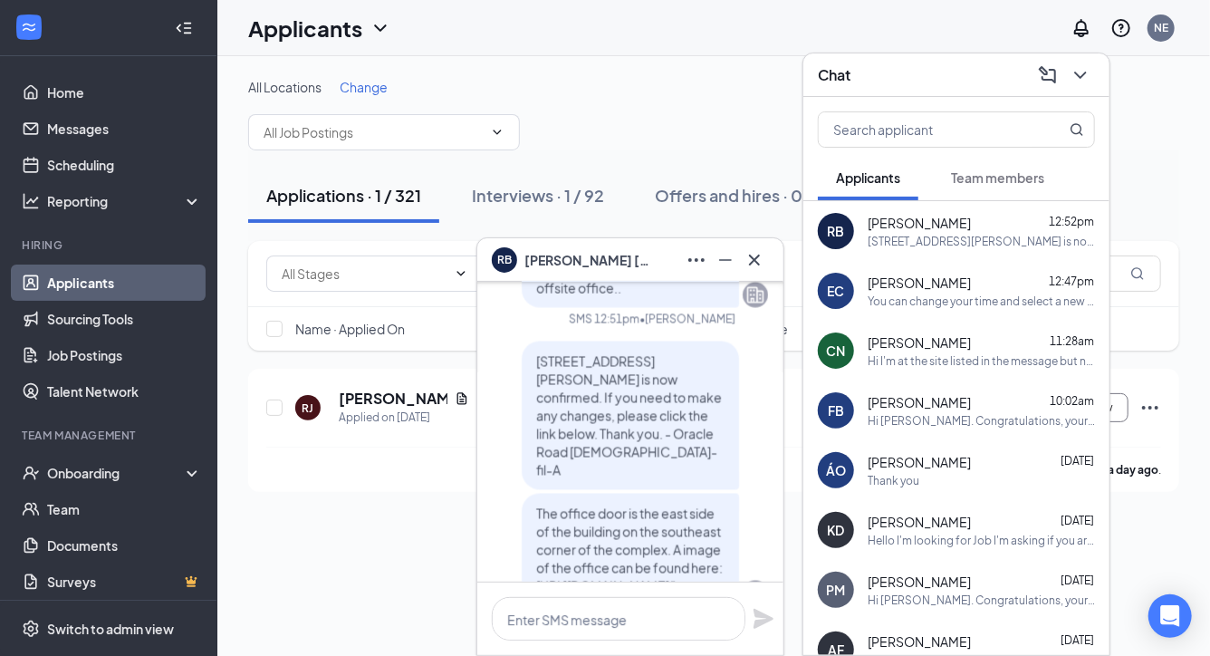
scroll to position [-241, 0]
click at [754, 268] on icon "Cross" at bounding box center [755, 260] width 22 height 22
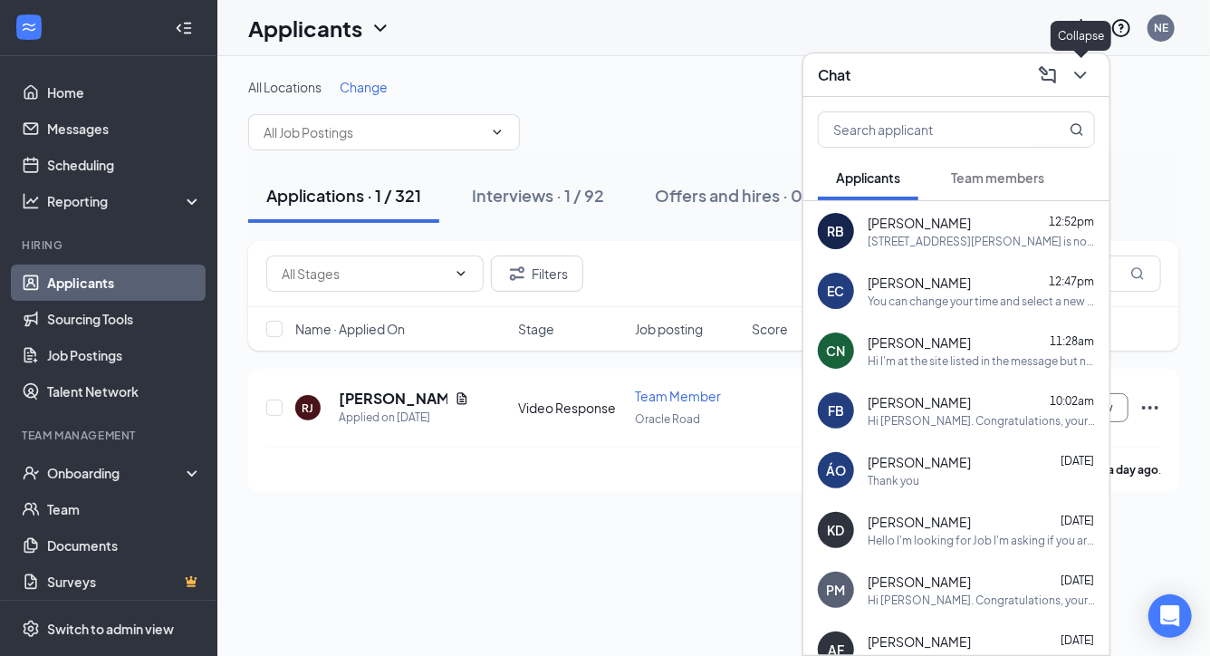
click at [1078, 81] on icon "ChevronDown" at bounding box center [1081, 75] width 22 height 22
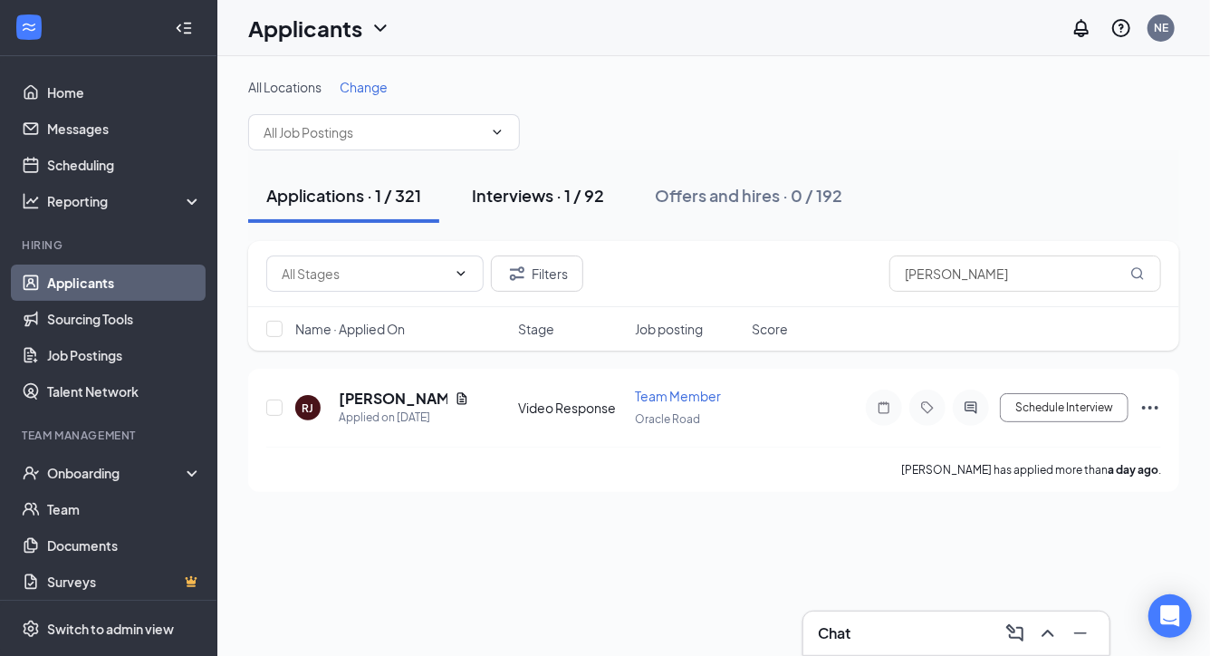
click at [519, 186] on div "Interviews · 1 / 92" at bounding box center [538, 195] width 132 height 23
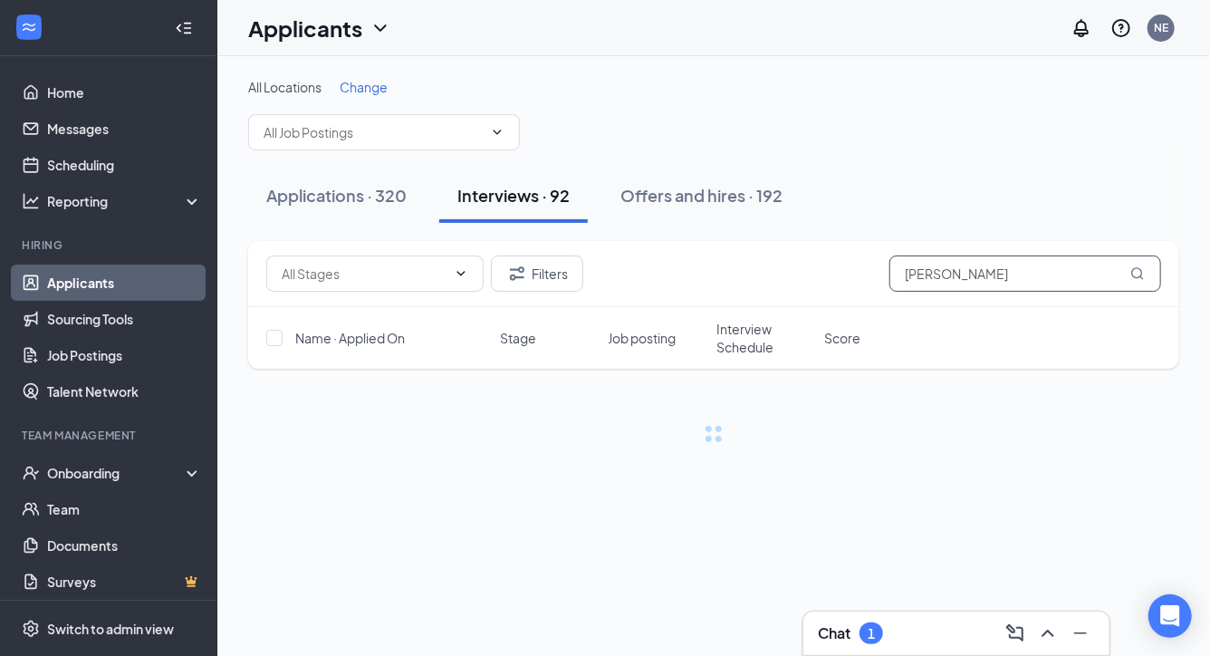
click at [966, 274] on input "[PERSON_NAME]" at bounding box center [1025, 273] width 272 height 36
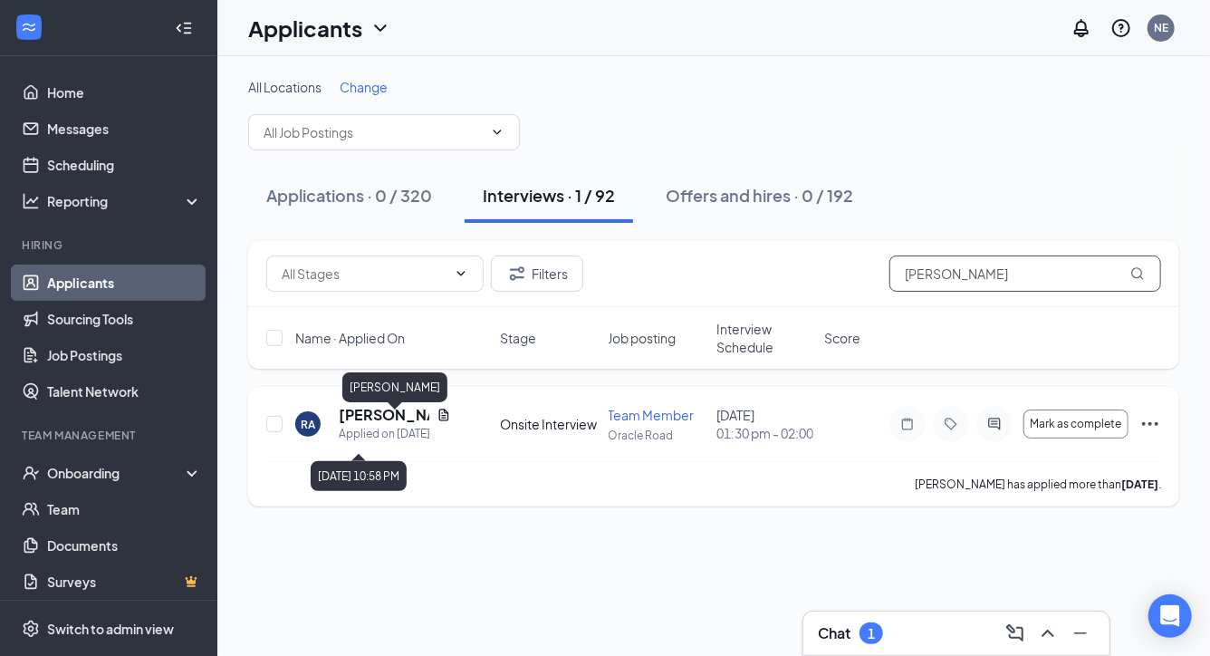
type input "[PERSON_NAME]"
click at [364, 421] on h5 "[PERSON_NAME]" at bounding box center [384, 415] width 91 height 20
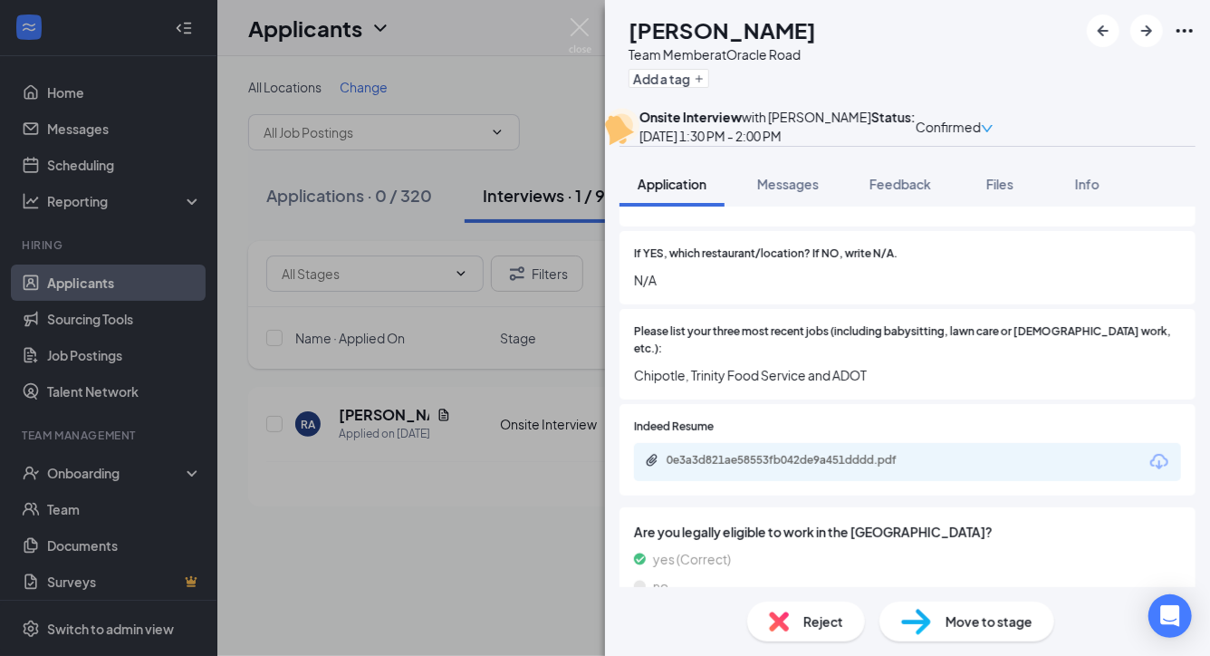
scroll to position [643, 0]
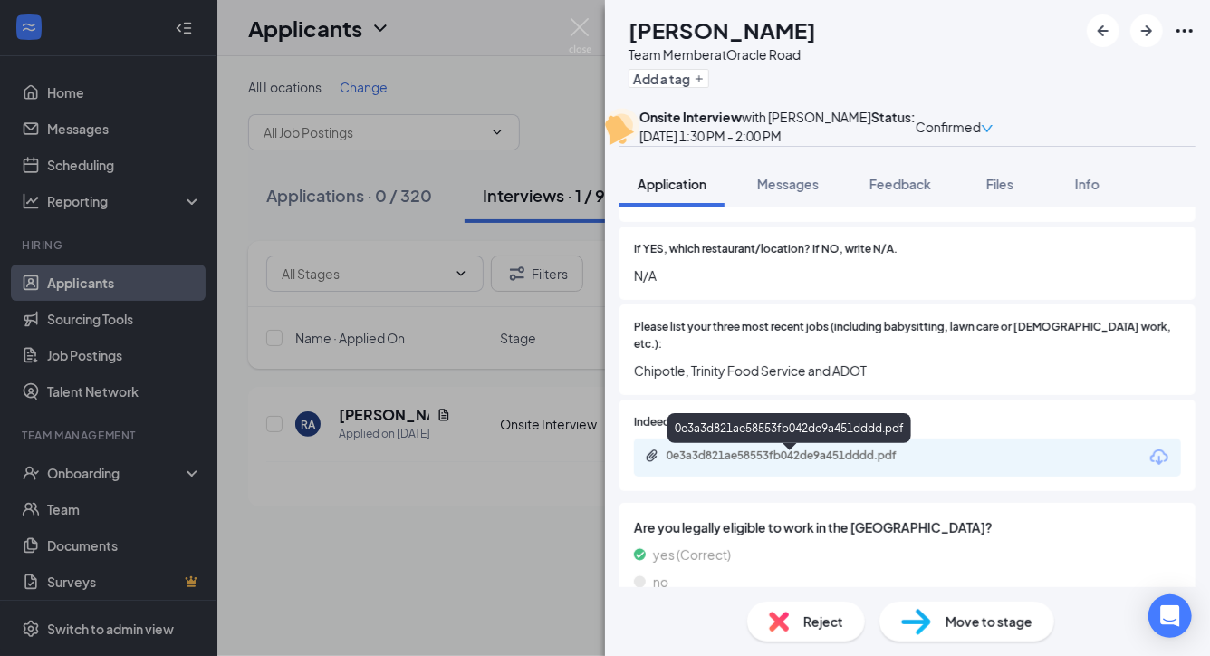
click at [762, 463] on div "0e3a3d821ae58553fb042de9a451dddd.pdf" at bounding box center [794, 455] width 254 height 14
